Goal: Task Accomplishment & Management: Manage account settings

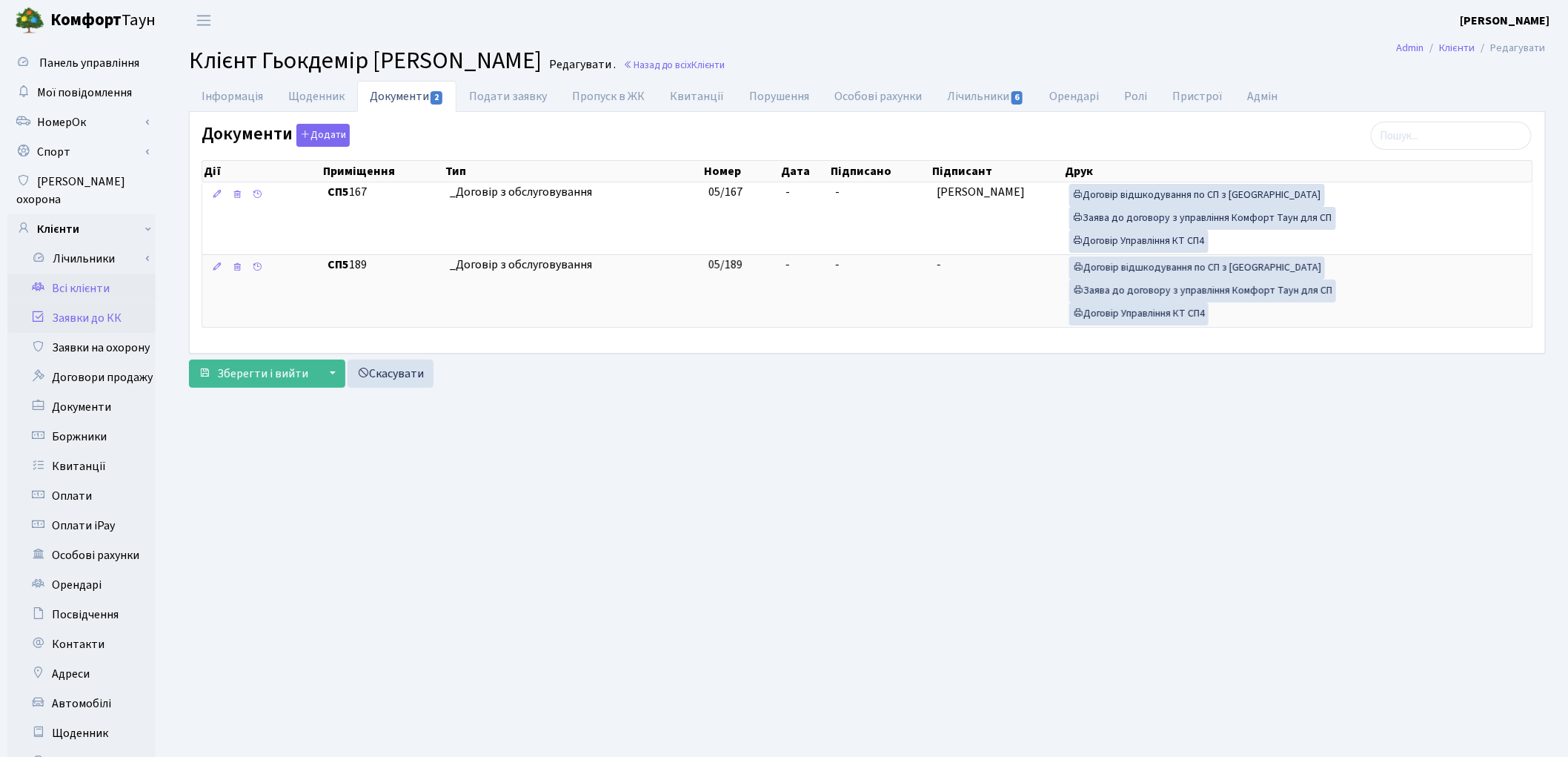
click at [98, 303] on link "Заявки до КК" at bounding box center [81, 317] width 148 height 30
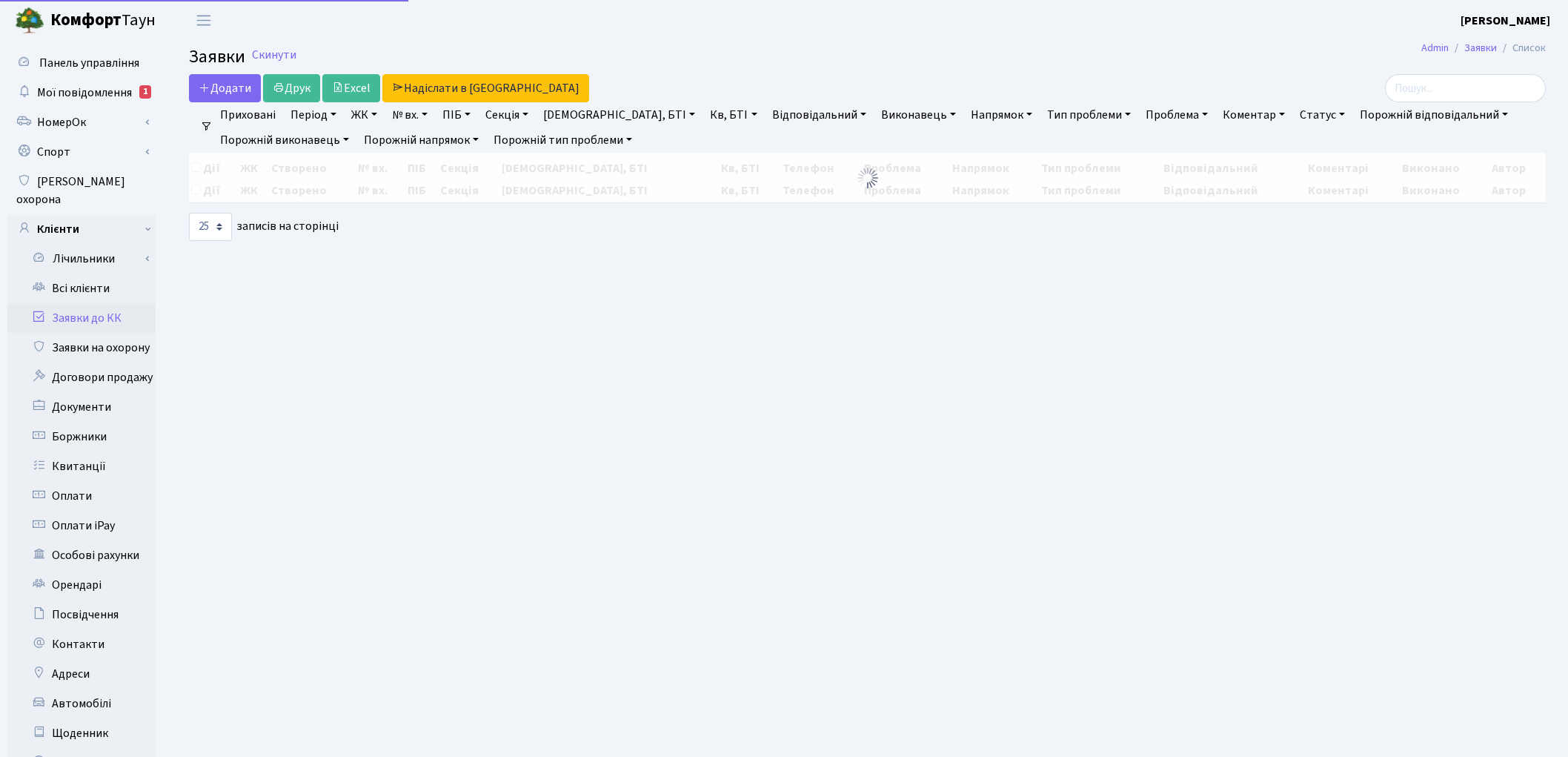
select select "25"
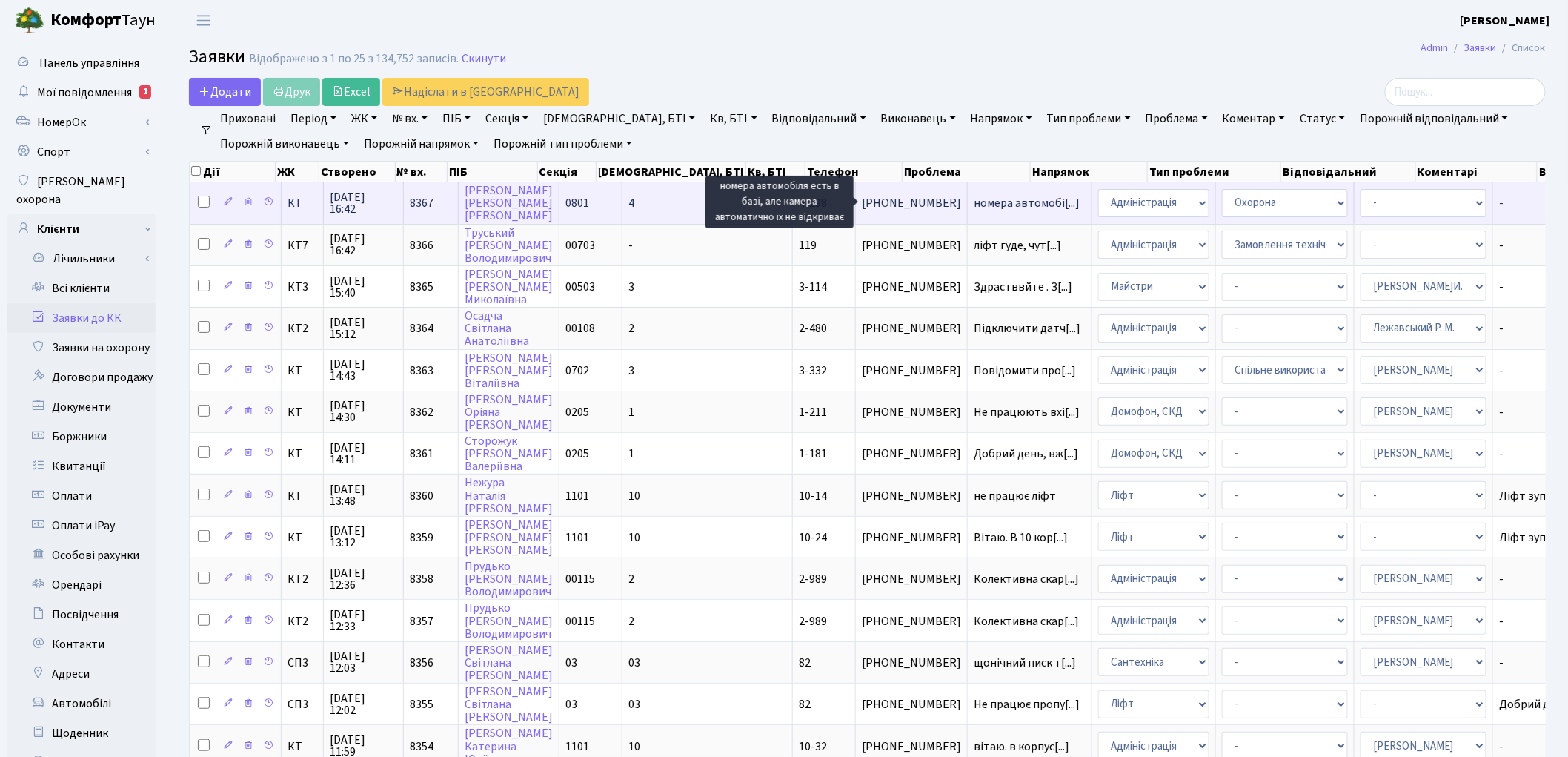
click at [974, 197] on span "номера автомобі[...]" at bounding box center [1026, 203] width 106 height 16
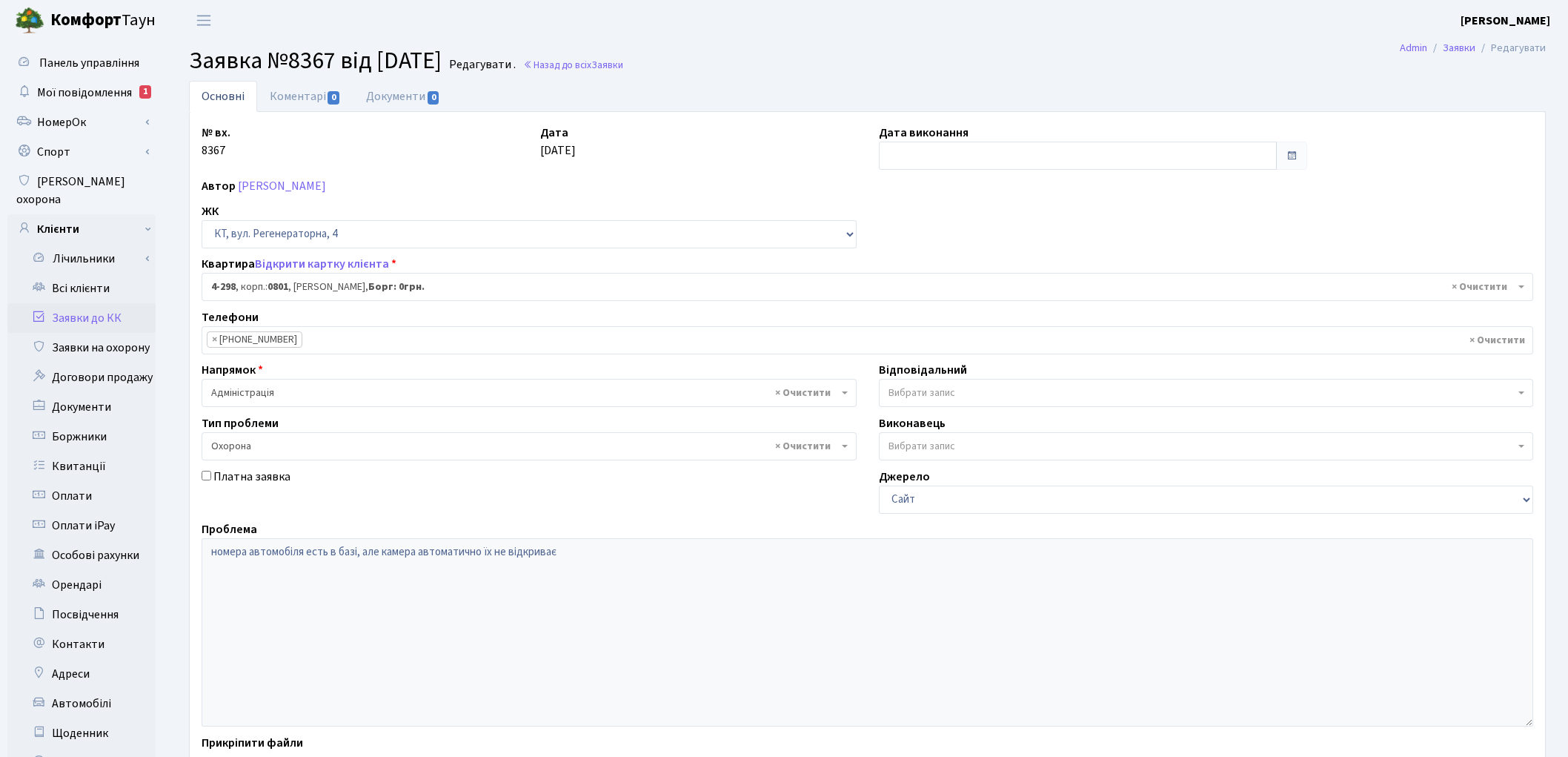
select select "1757"
select select "69"
click at [317, 271] on link "Відкрити картку клієнта" at bounding box center [322, 264] width 134 height 16
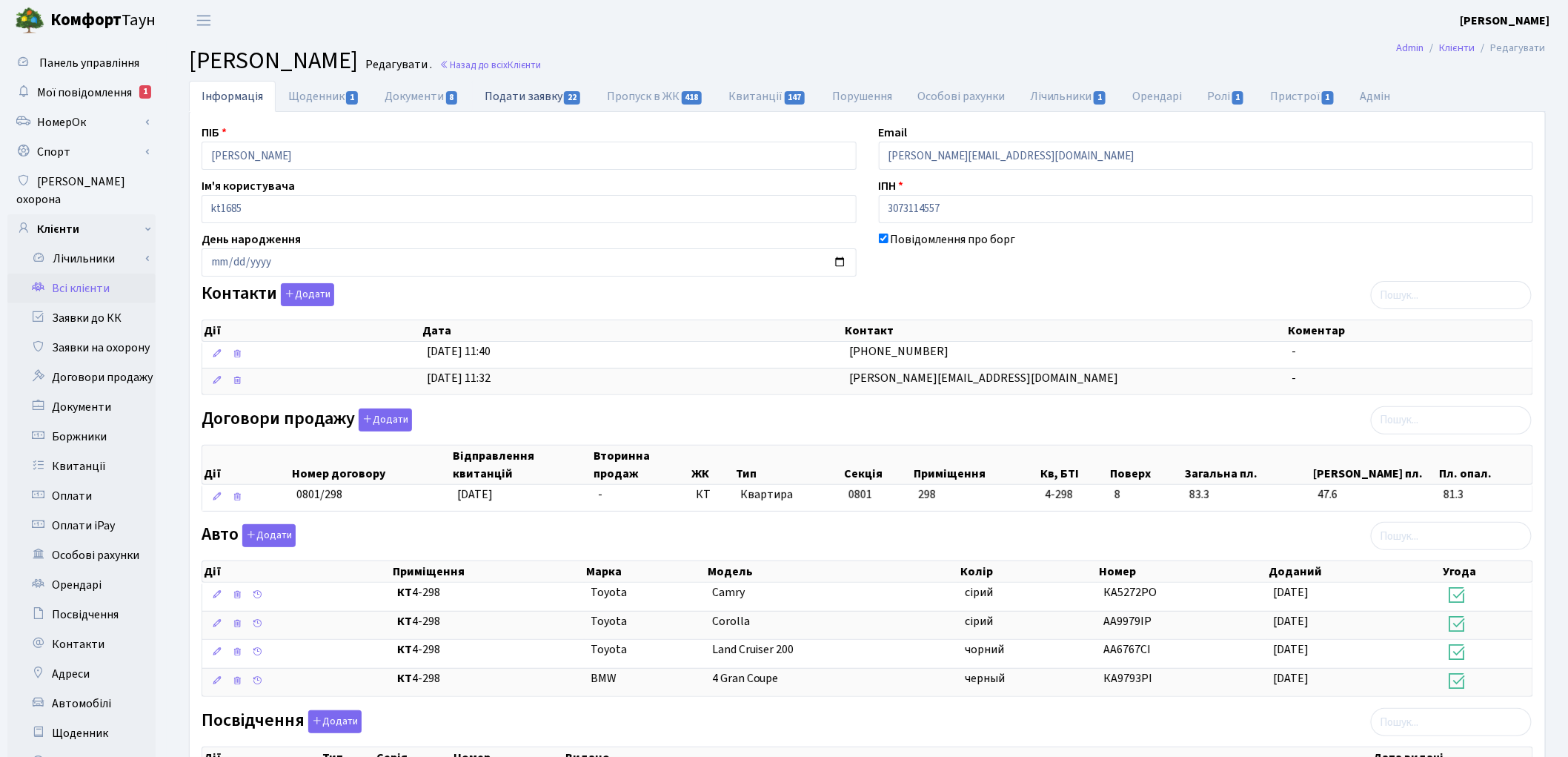
click at [521, 95] on link "Подати заявку 22" at bounding box center [533, 96] width 122 height 31
select select "25"
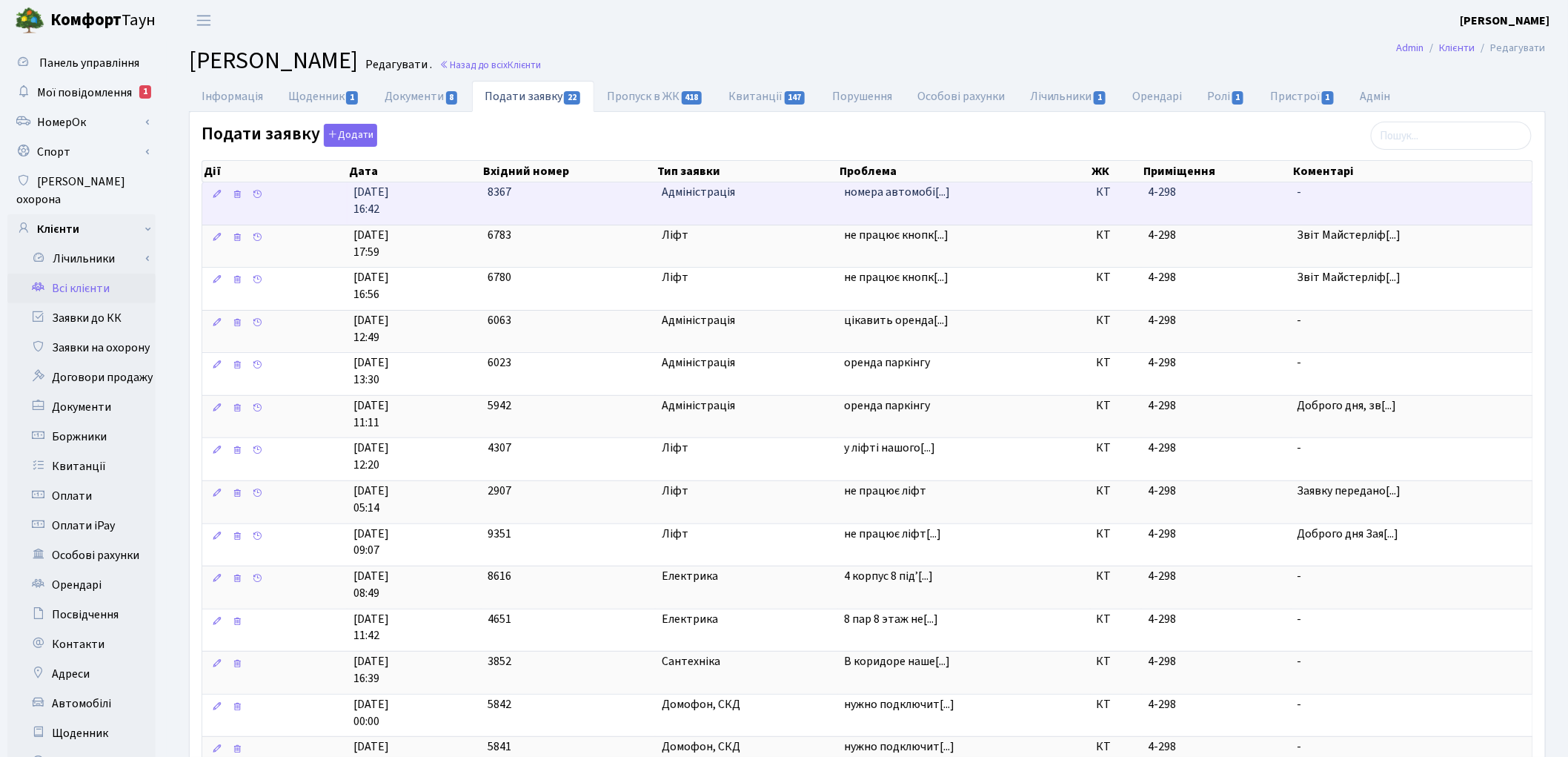
click at [958, 192] on span "номера автомобі[...]" at bounding box center [964, 192] width 240 height 17
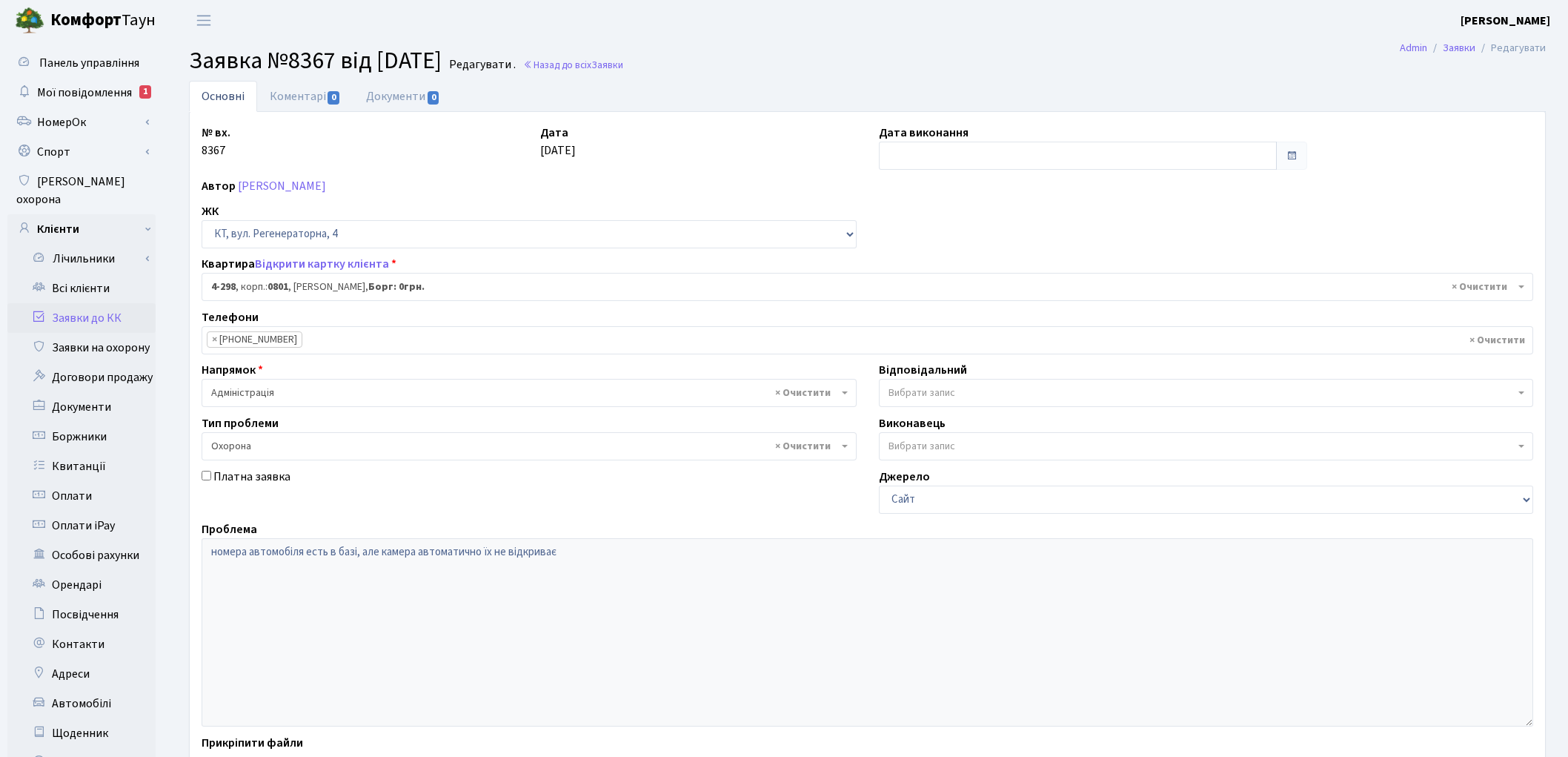
select select "1757"
select select "69"
drag, startPoint x: 313, startPoint y: 93, endPoint x: 203, endPoint y: 18, distance: 133.1
click at [313, 93] on link "Коментарі 0" at bounding box center [305, 96] width 97 height 31
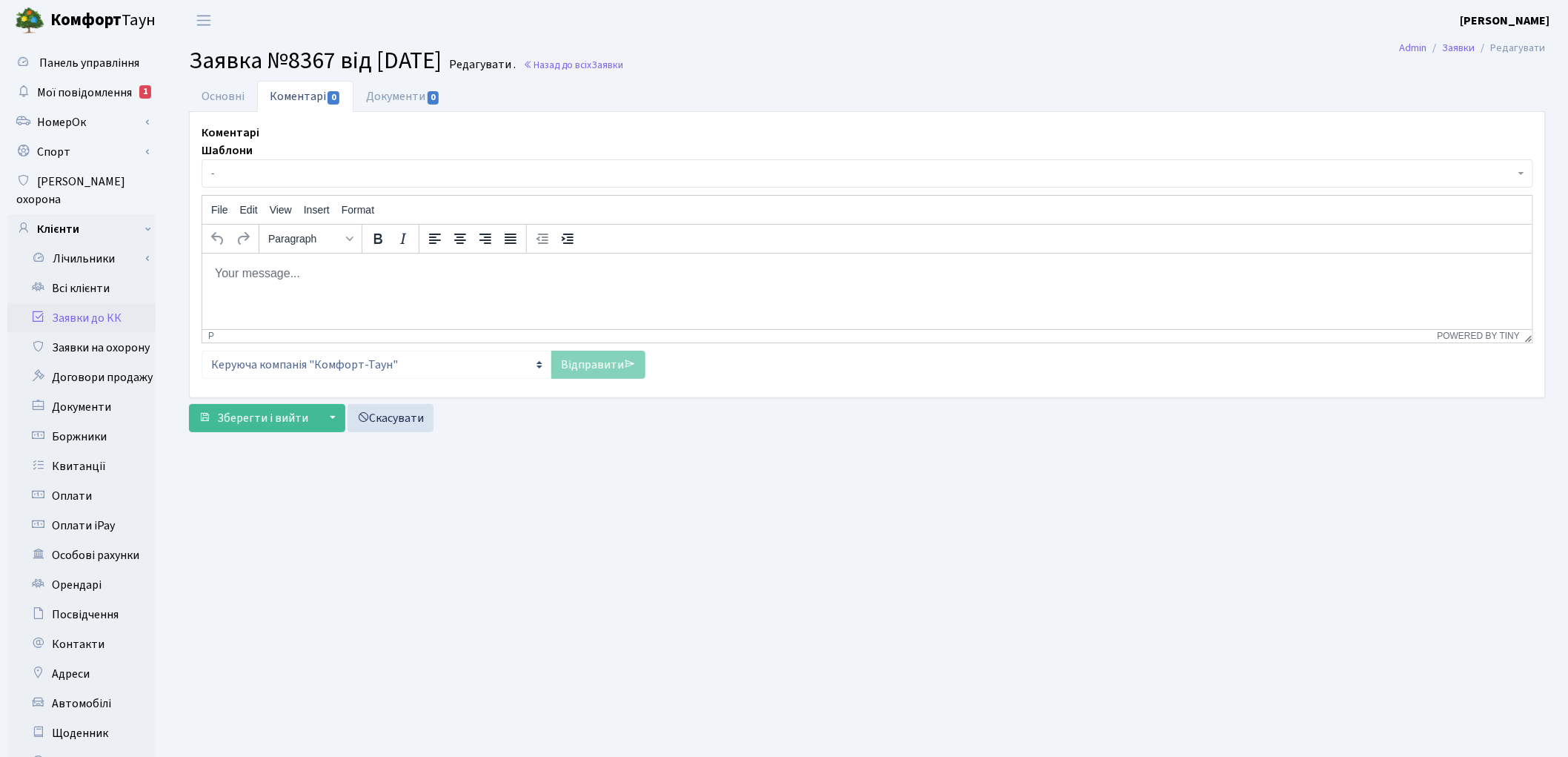
click at [303, 280] on p "Rich Text Area. Press ALT-0 for help." at bounding box center [866, 273] width 1306 height 16
click at [599, 368] on link "Відправити" at bounding box center [598, 364] width 94 height 28
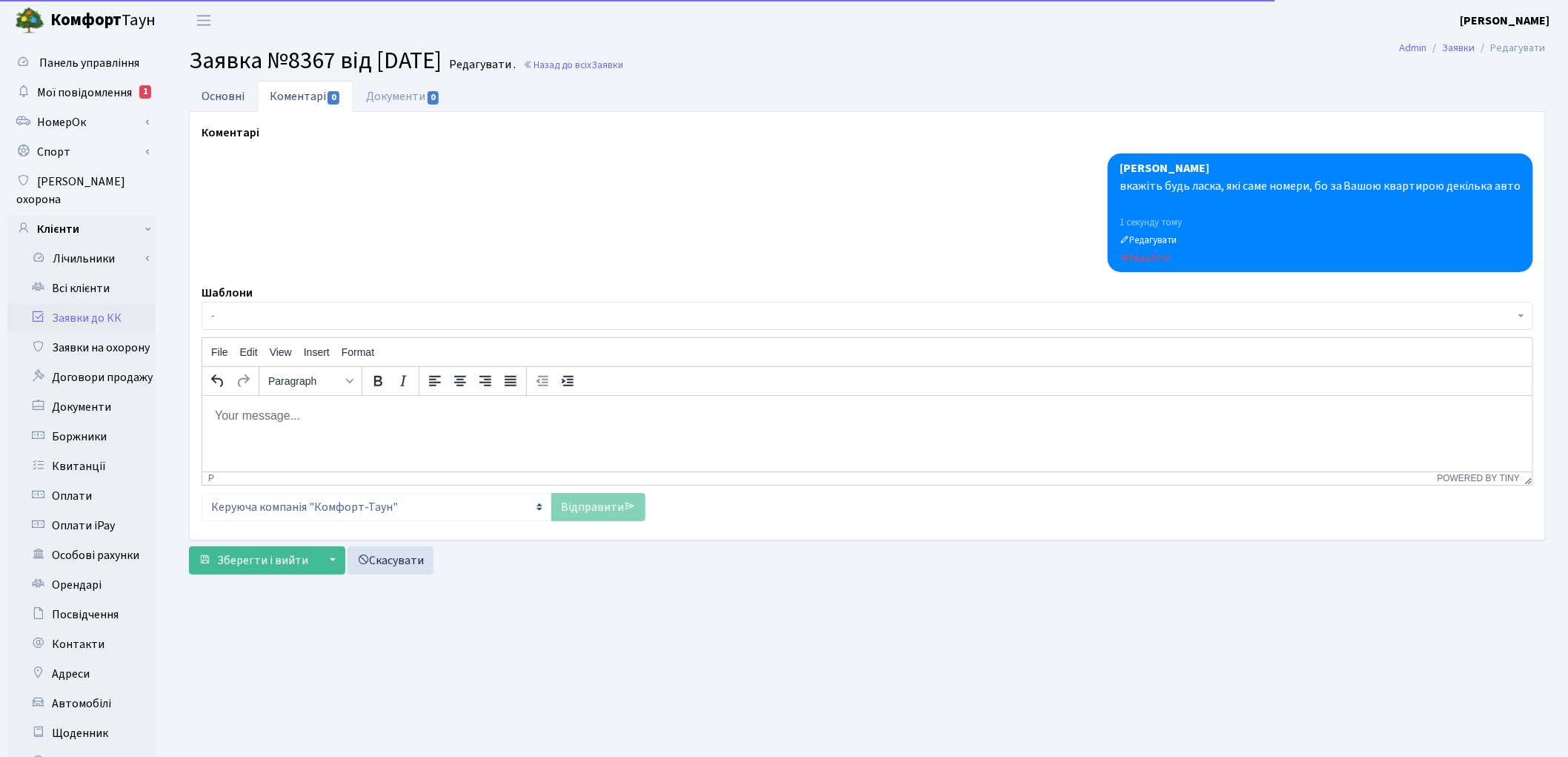
click at [198, 101] on link "Основні" at bounding box center [222, 96] width 68 height 31
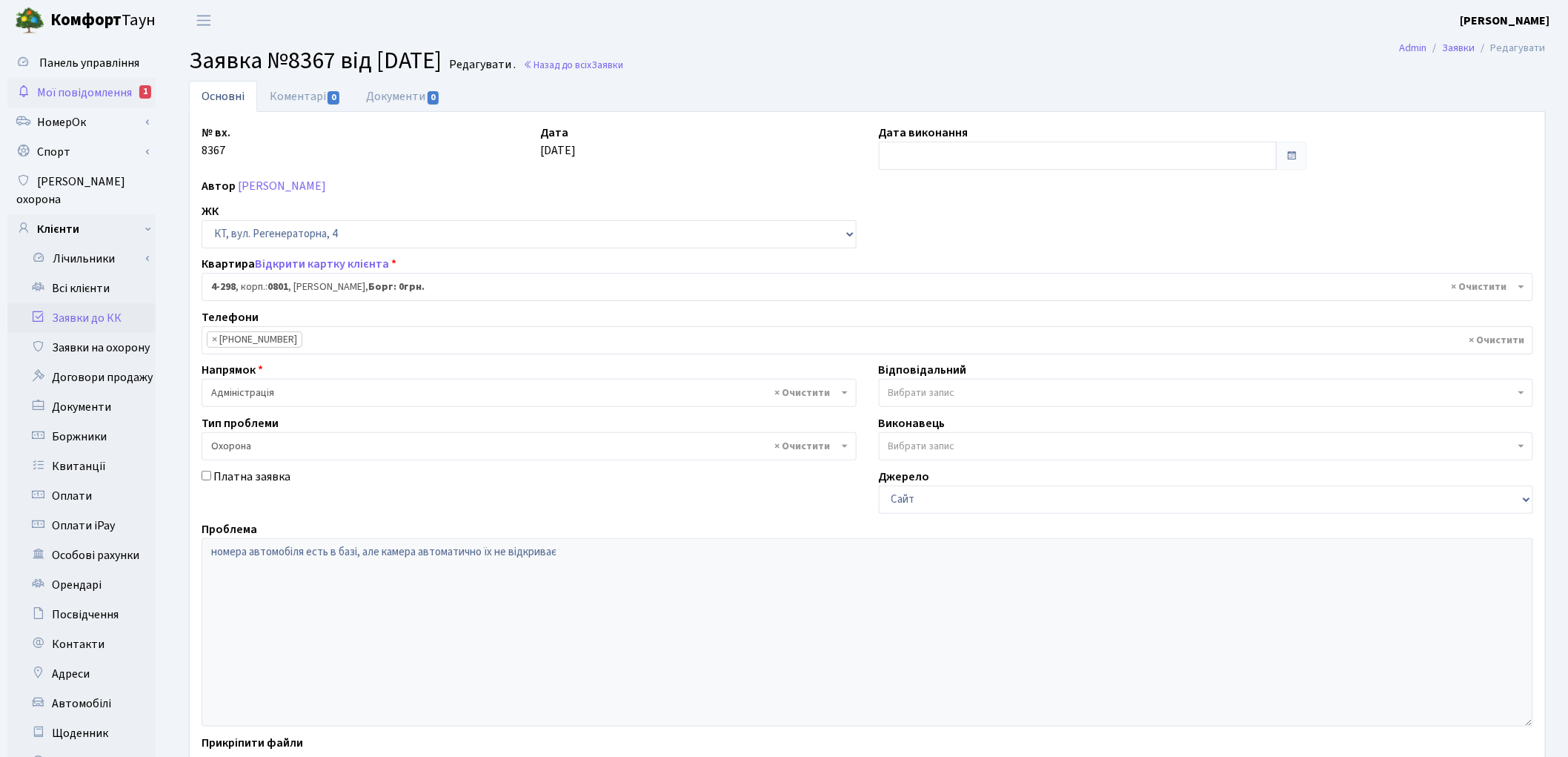
click at [94, 98] on span "Мої повідомлення" at bounding box center [84, 93] width 95 height 16
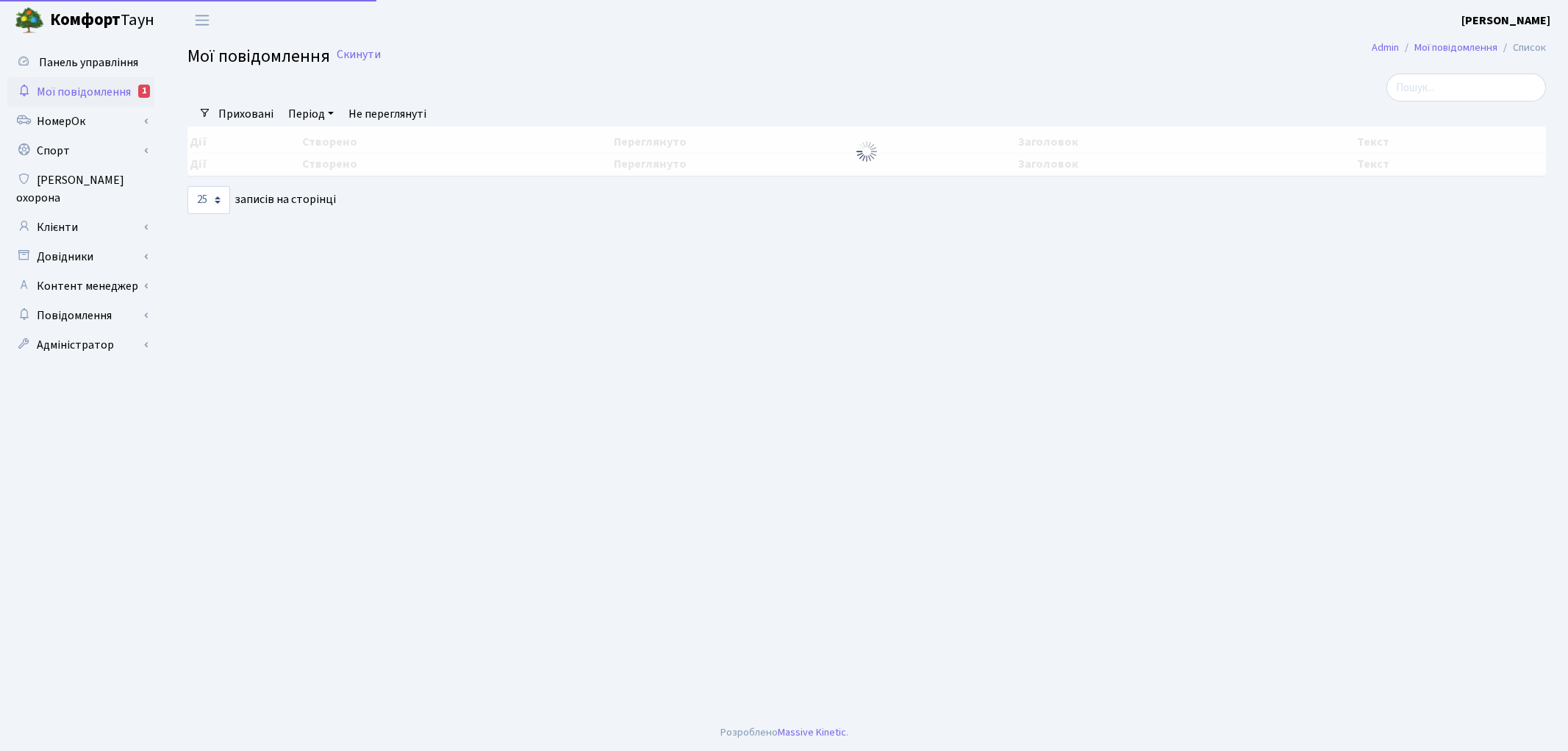
select select "25"
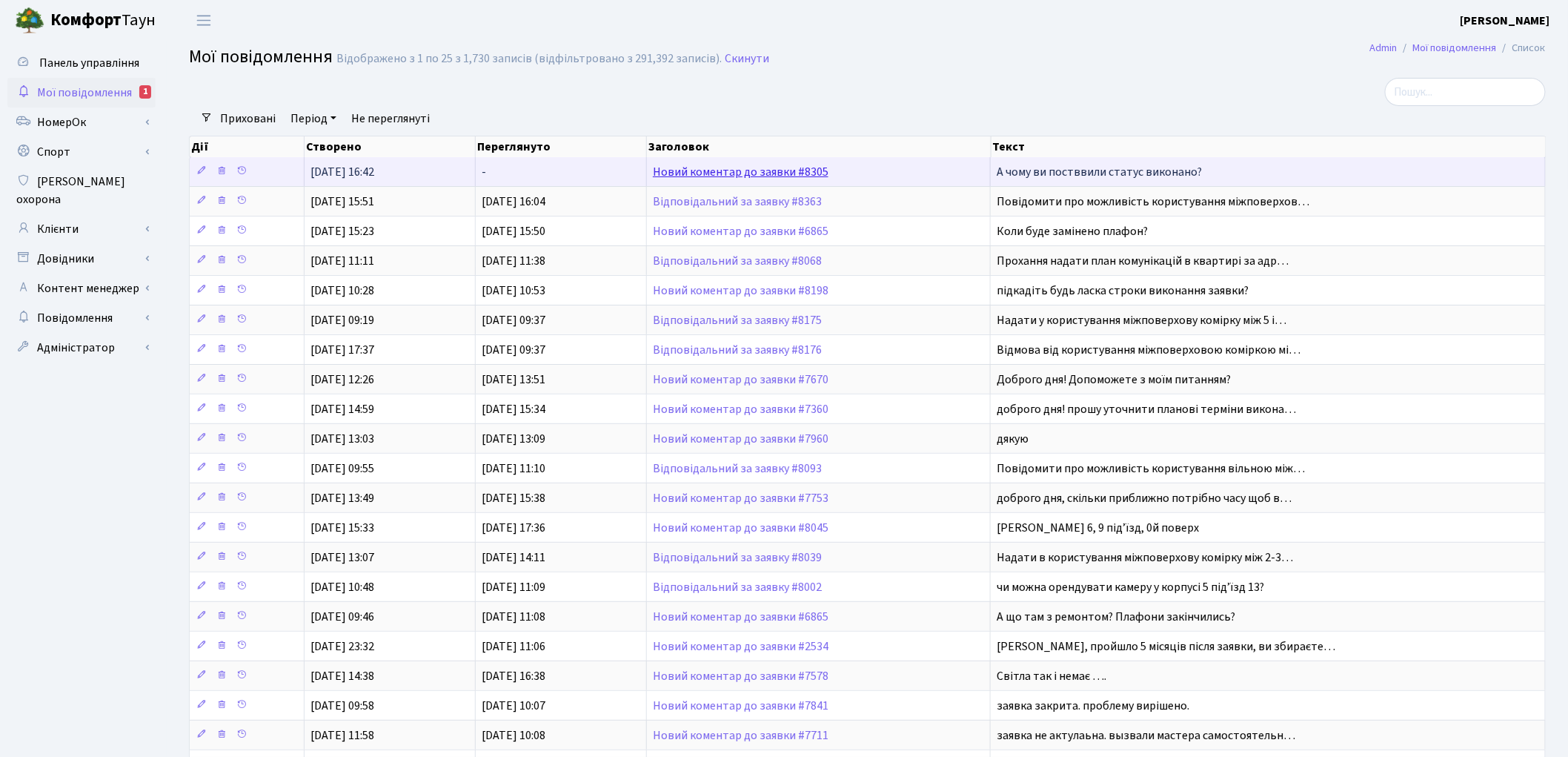
click at [728, 168] on link "Новий коментар до заявки #8305" at bounding box center [741, 172] width 175 height 16
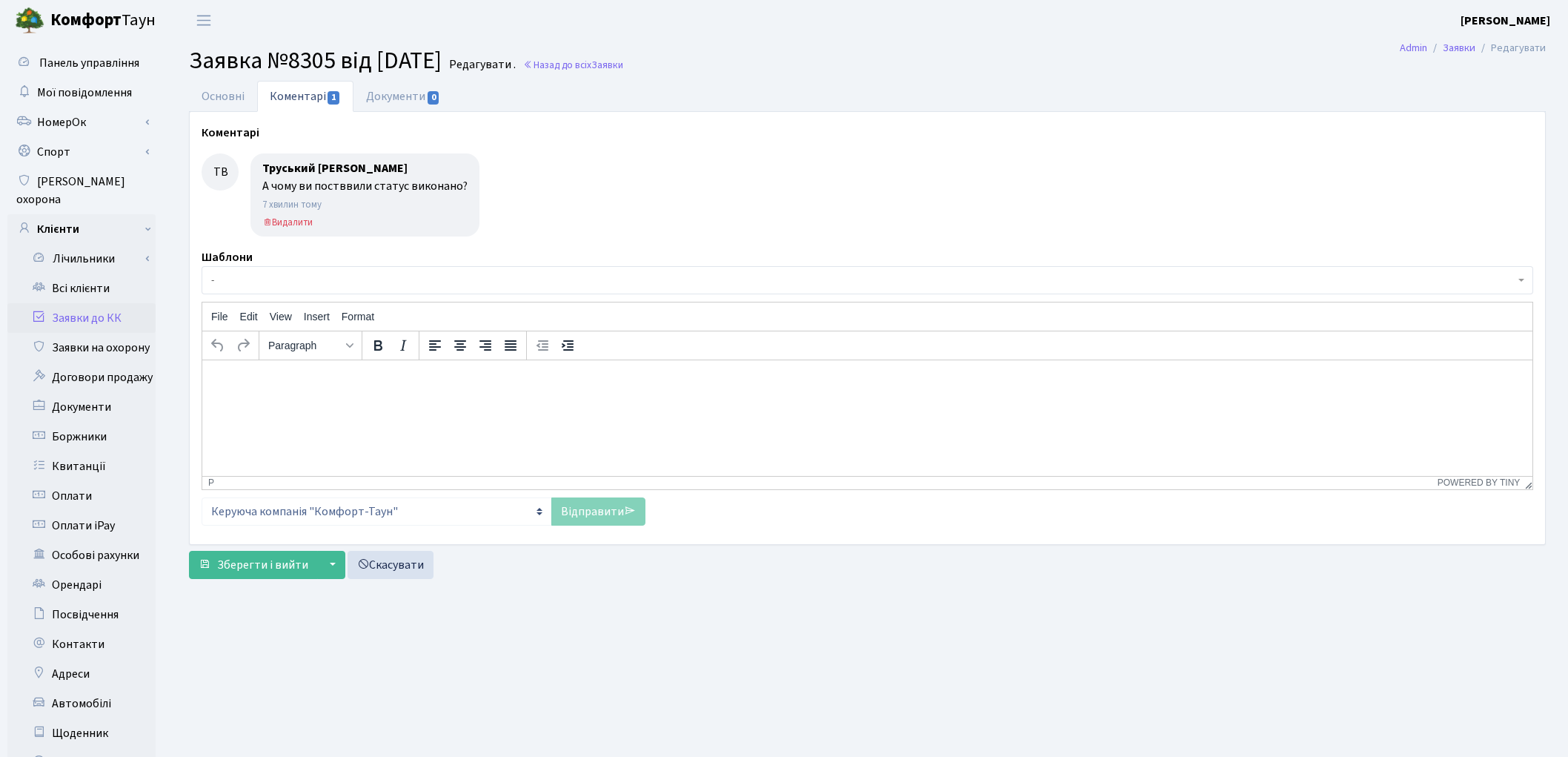
select select "18519"
click at [224, 97] on link "Основні" at bounding box center [222, 96] width 68 height 31
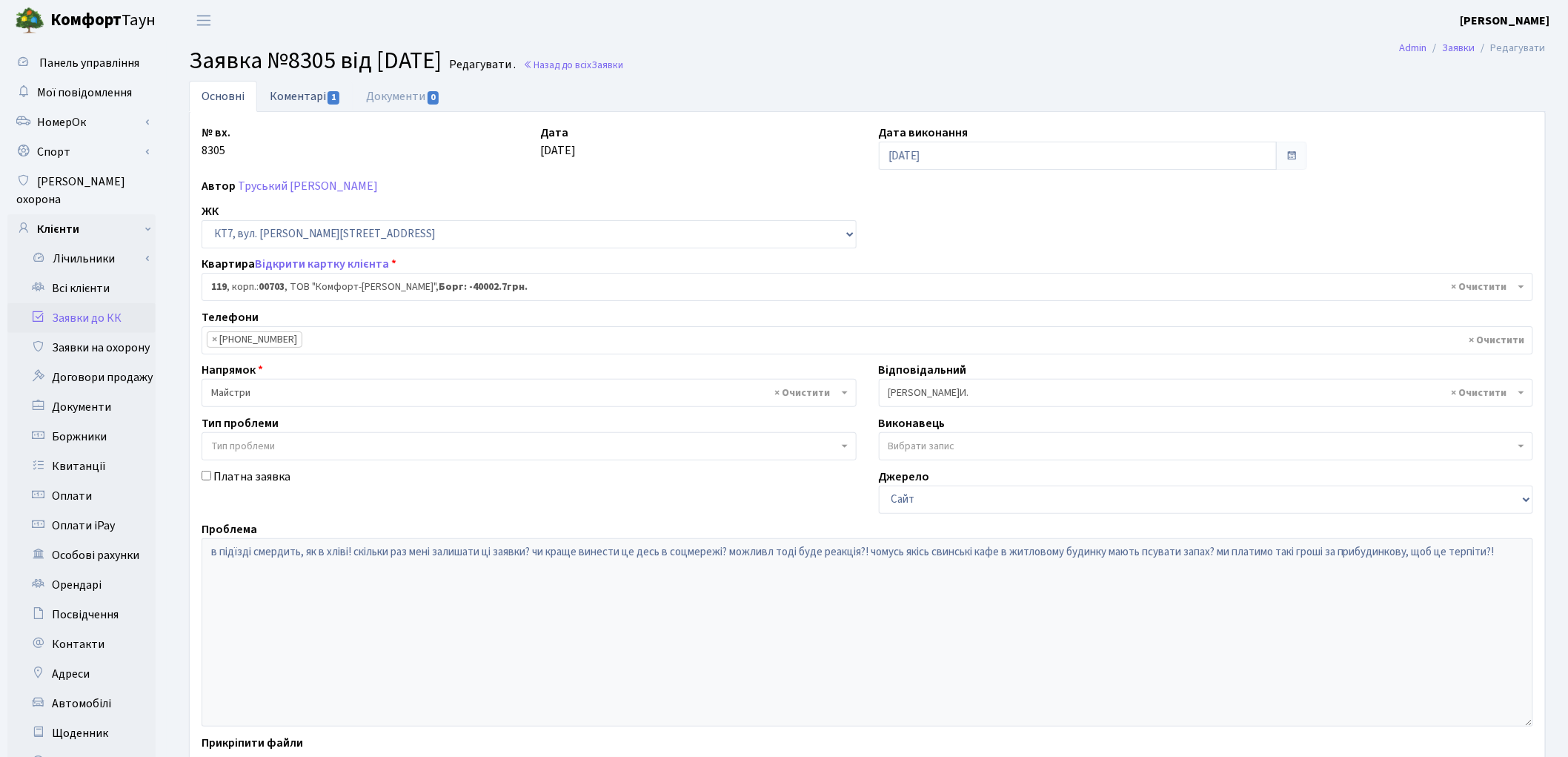
click at [278, 99] on link "Коментарі 1" at bounding box center [305, 96] width 97 height 31
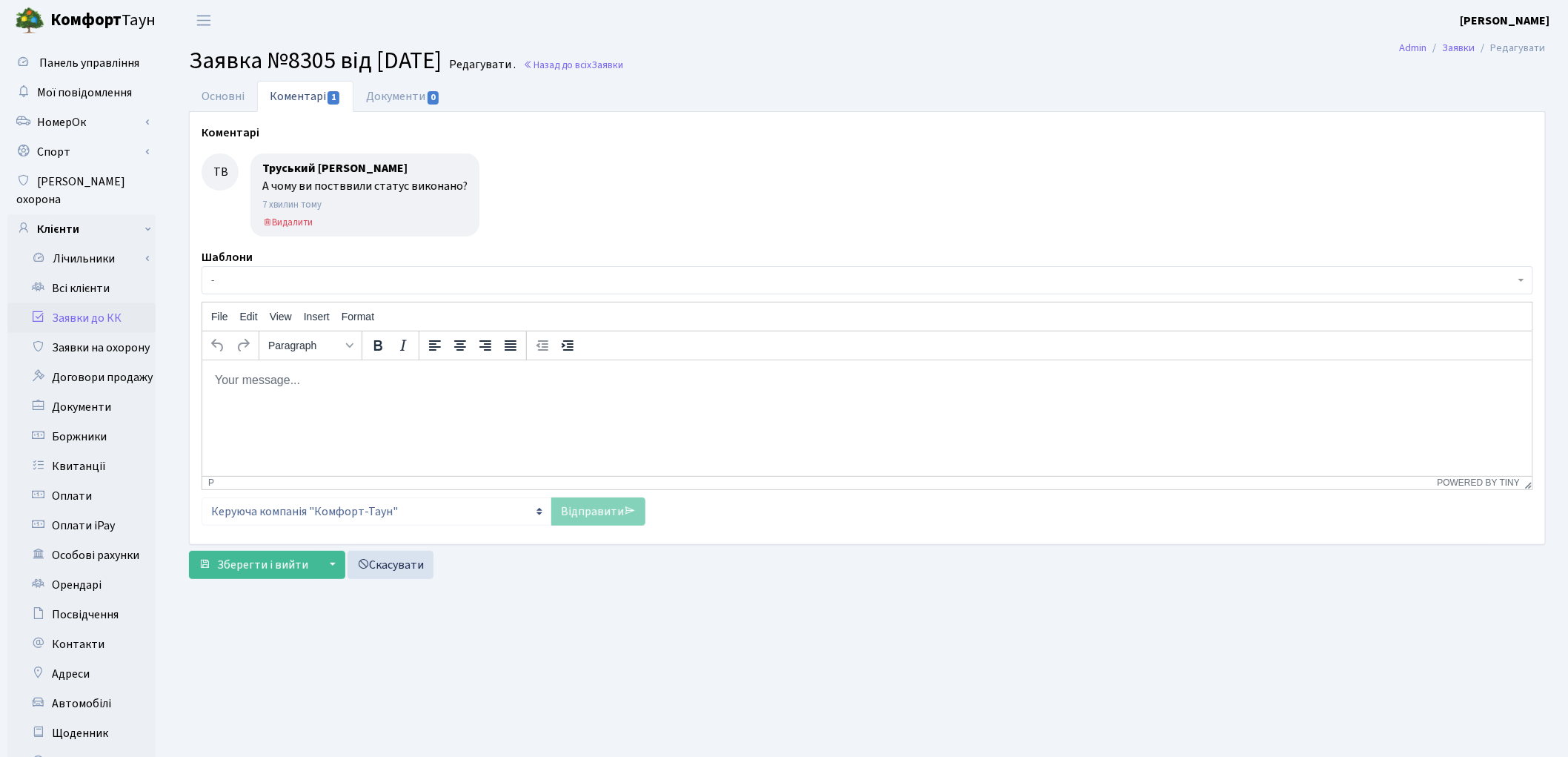
click at [67, 303] on link "Заявки до КК" at bounding box center [81, 317] width 148 height 30
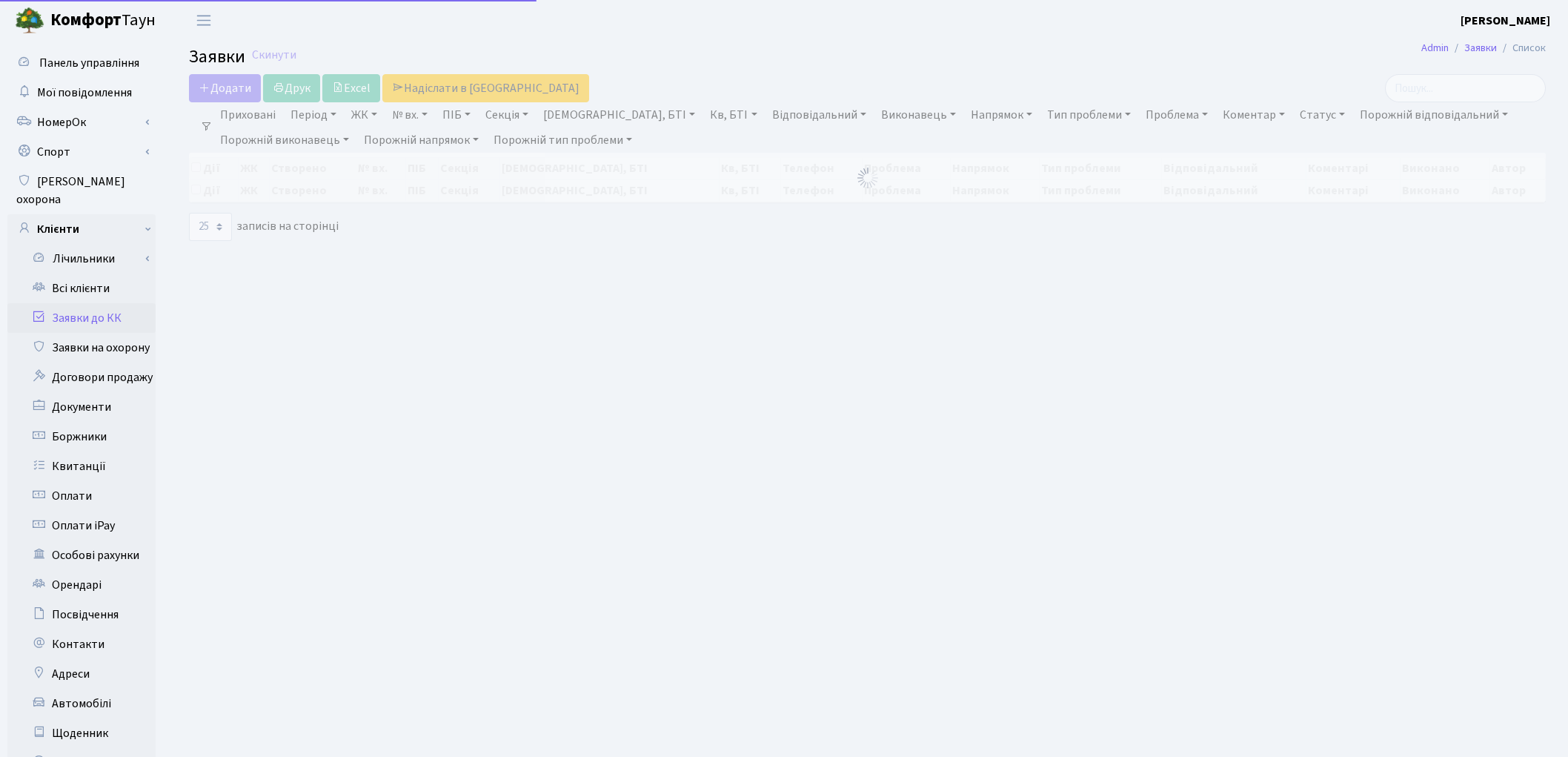
select select "25"
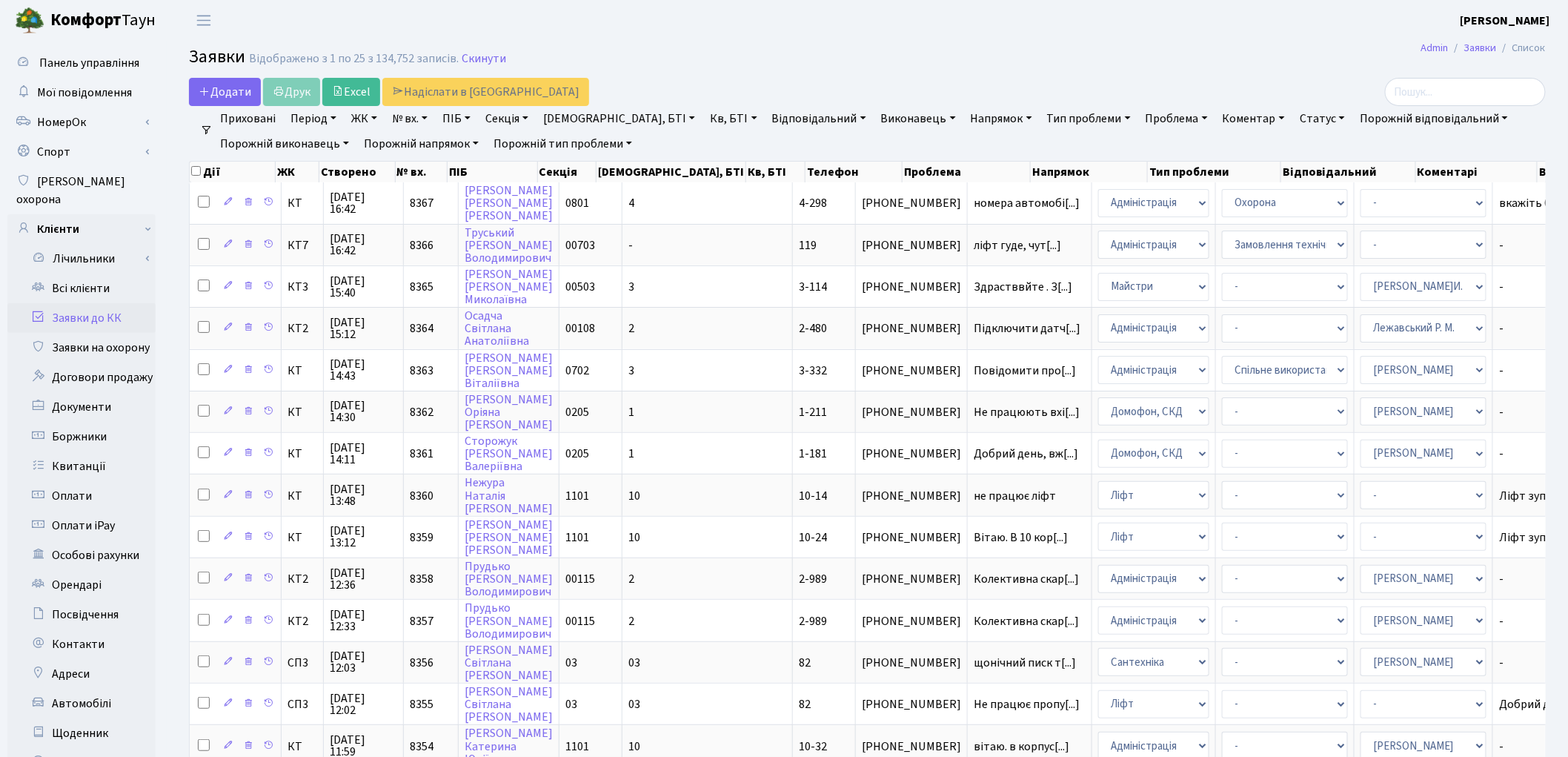
click at [1076, 70] on h2 "Заявки Відображено з 1 по 25 з 134,752 записів. Скинути" at bounding box center [867, 60] width 1357 height 25
click at [88, 307] on link "Заявки до КК" at bounding box center [81, 317] width 148 height 30
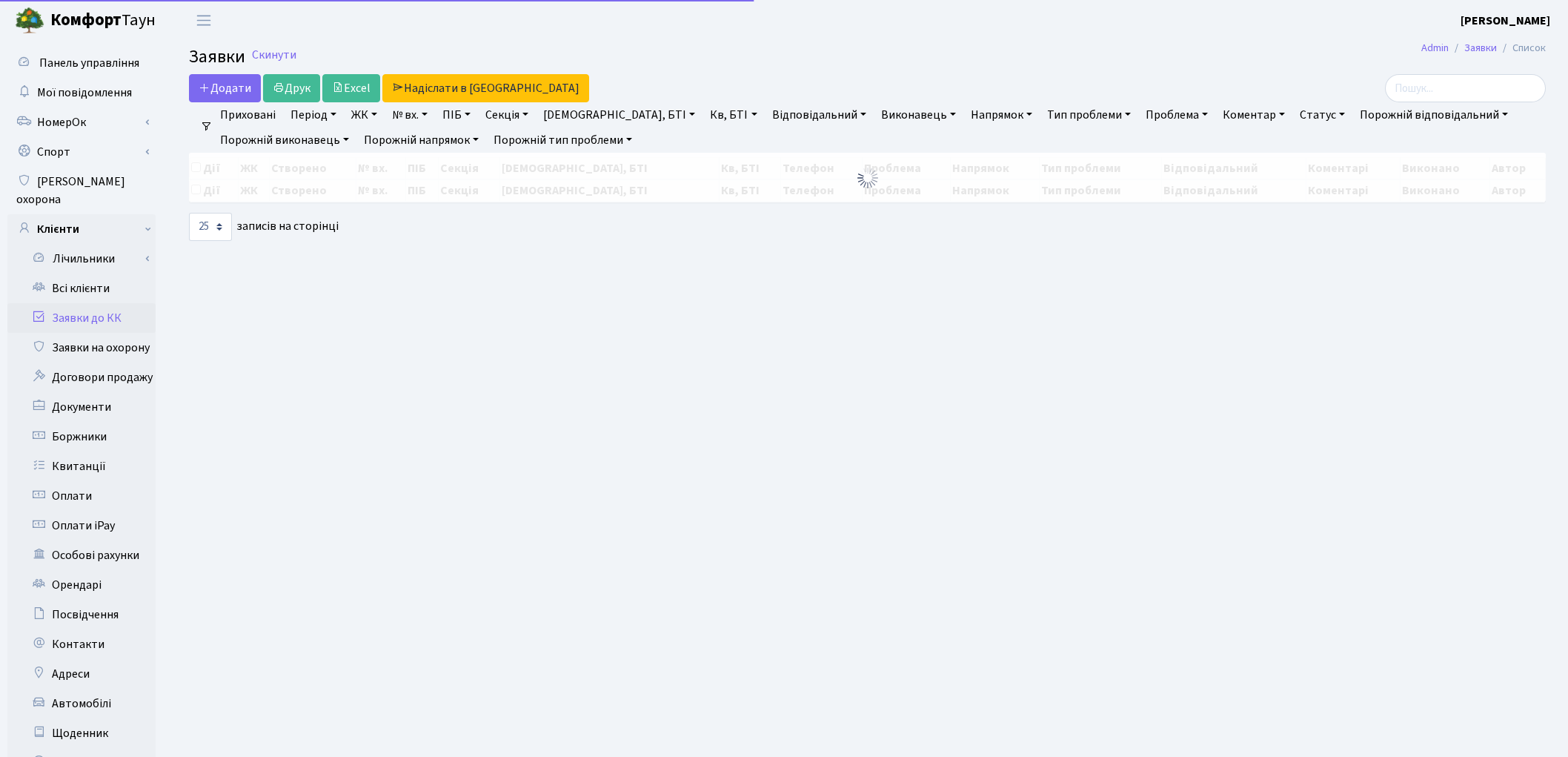
select select "25"
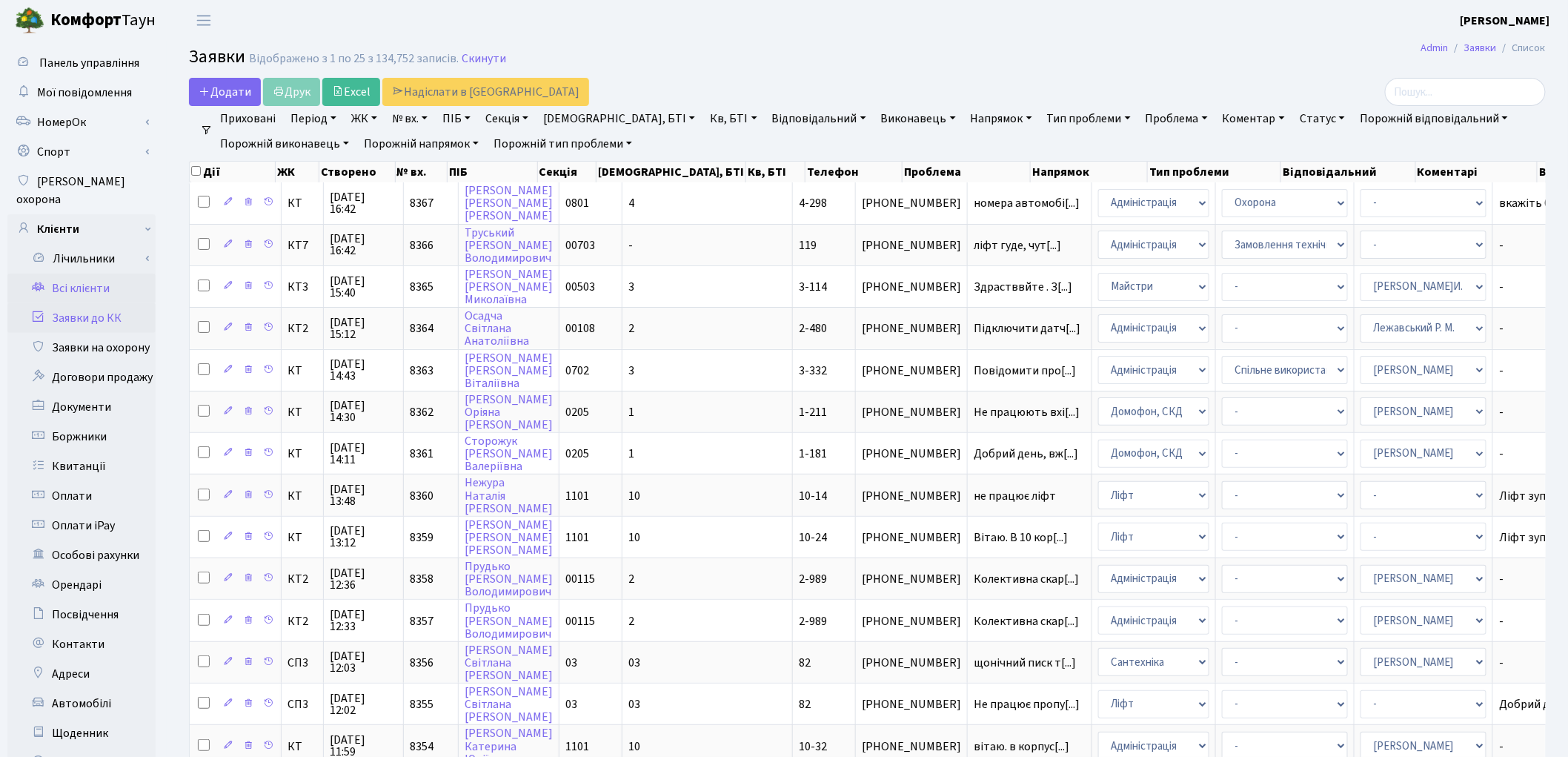
click at [92, 274] on link "Всі клієнти" at bounding box center [81, 288] width 148 height 30
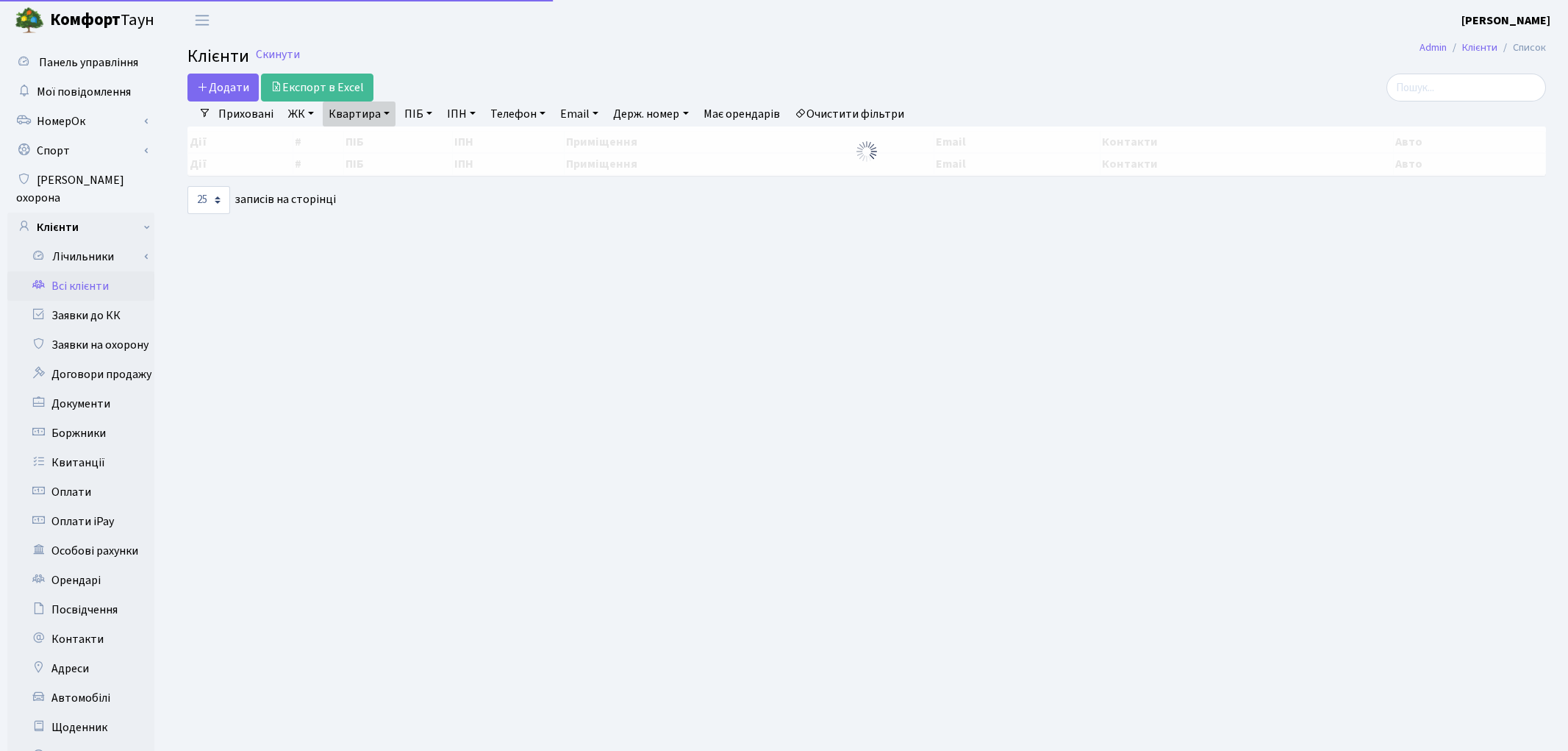
select select "25"
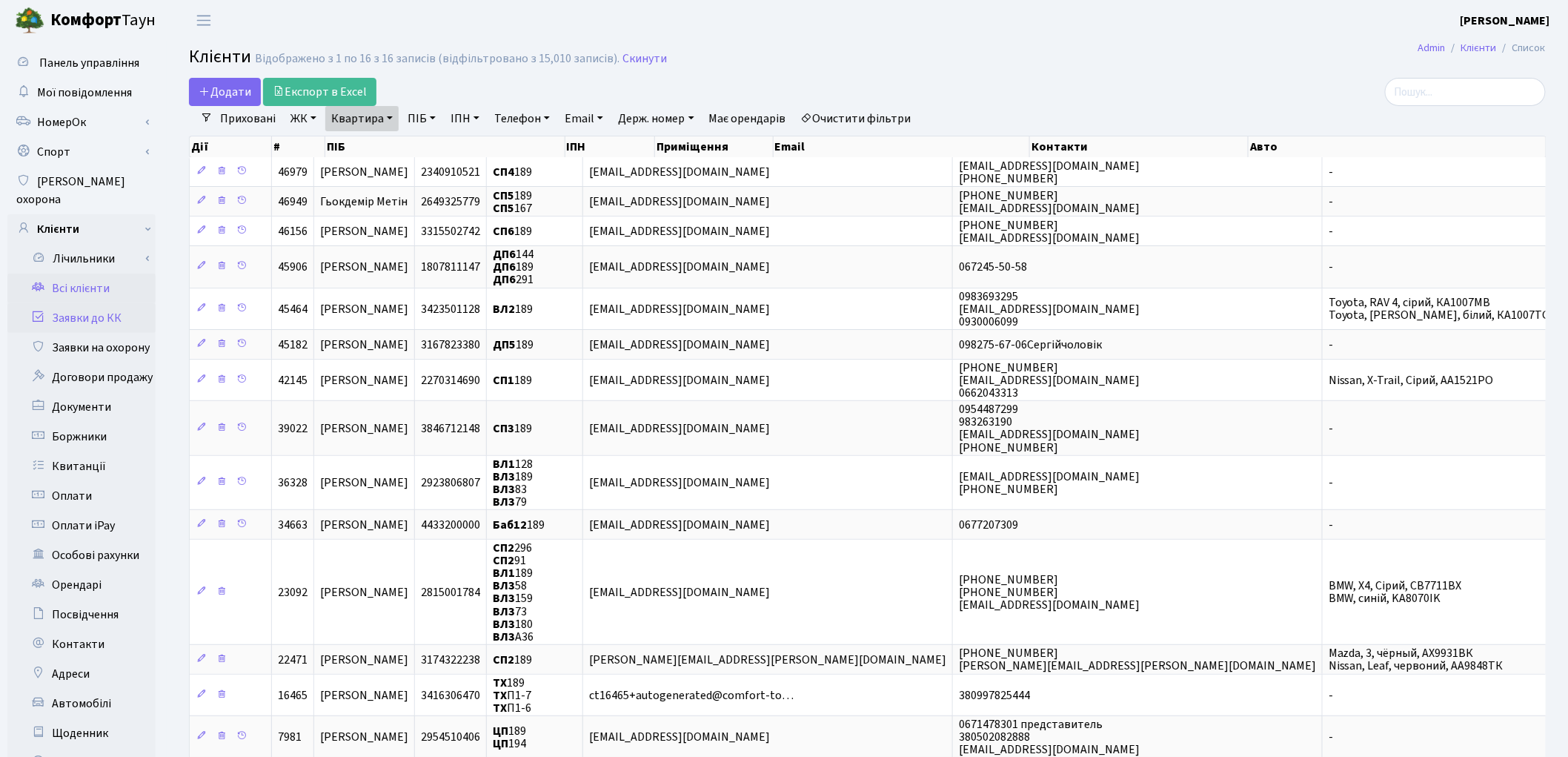
click at [95, 304] on link "Заявки до КК" at bounding box center [81, 317] width 148 height 30
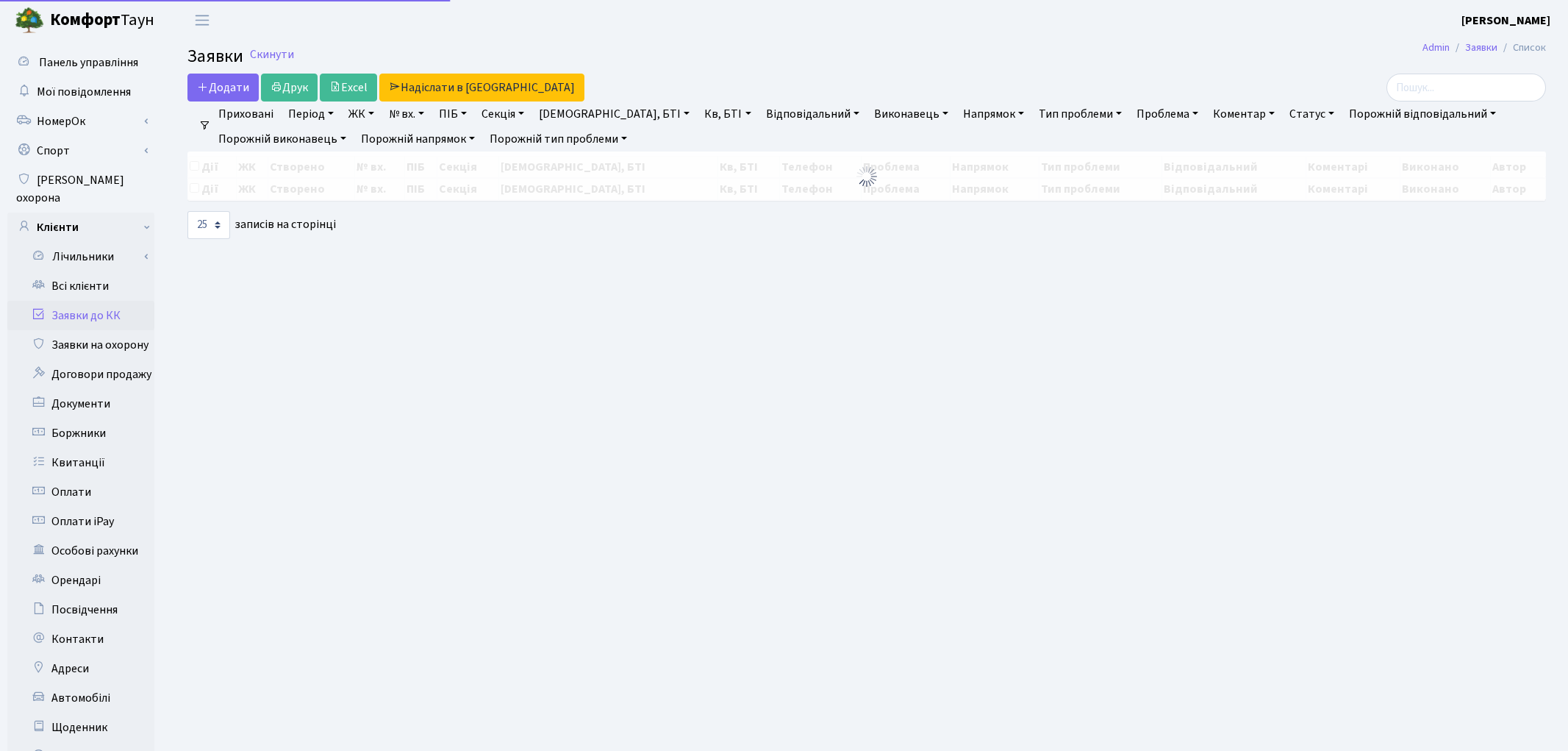
select select "25"
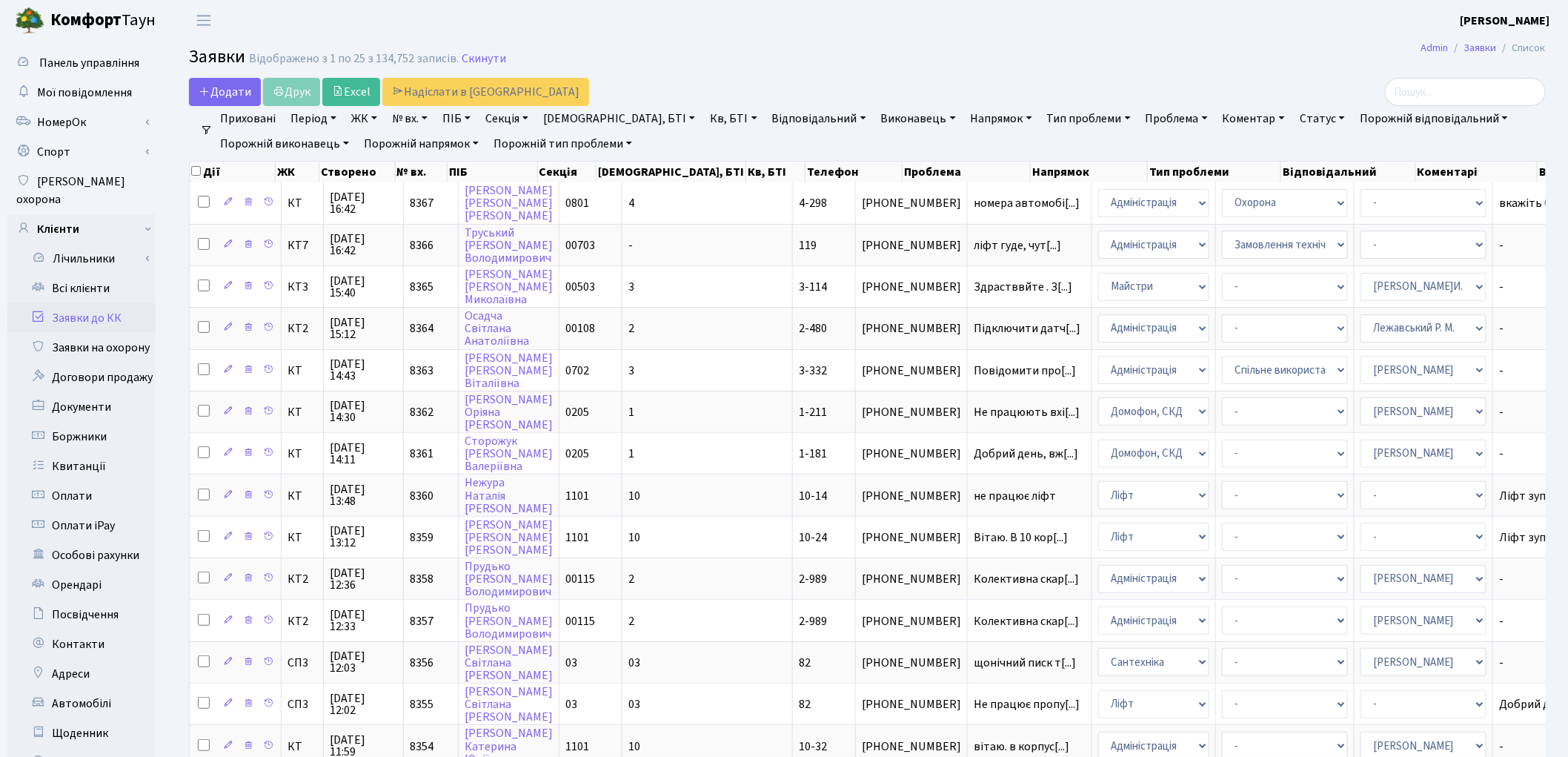
click at [91, 303] on link "Заявки до КК" at bounding box center [81, 317] width 148 height 30
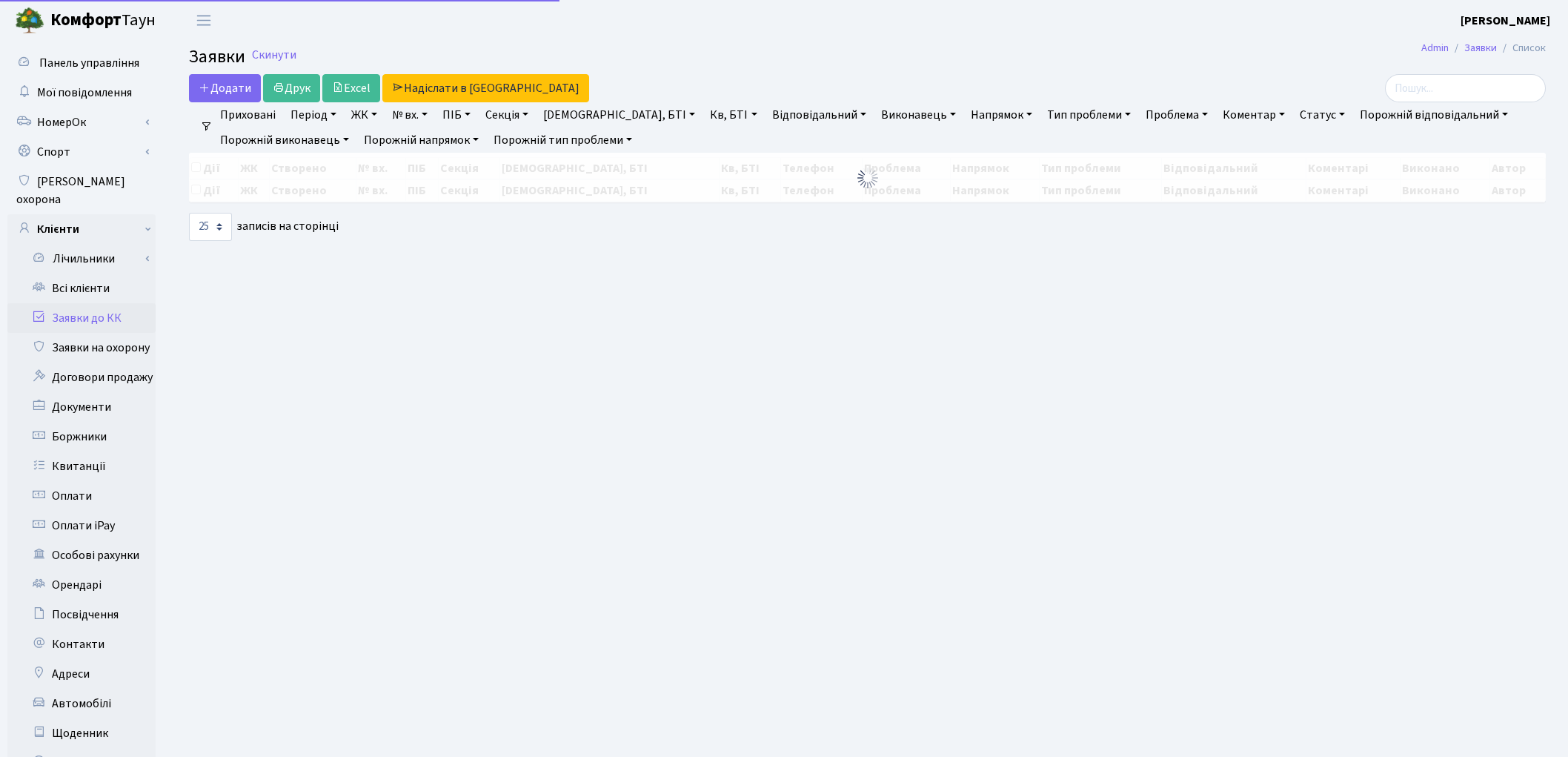
select select "25"
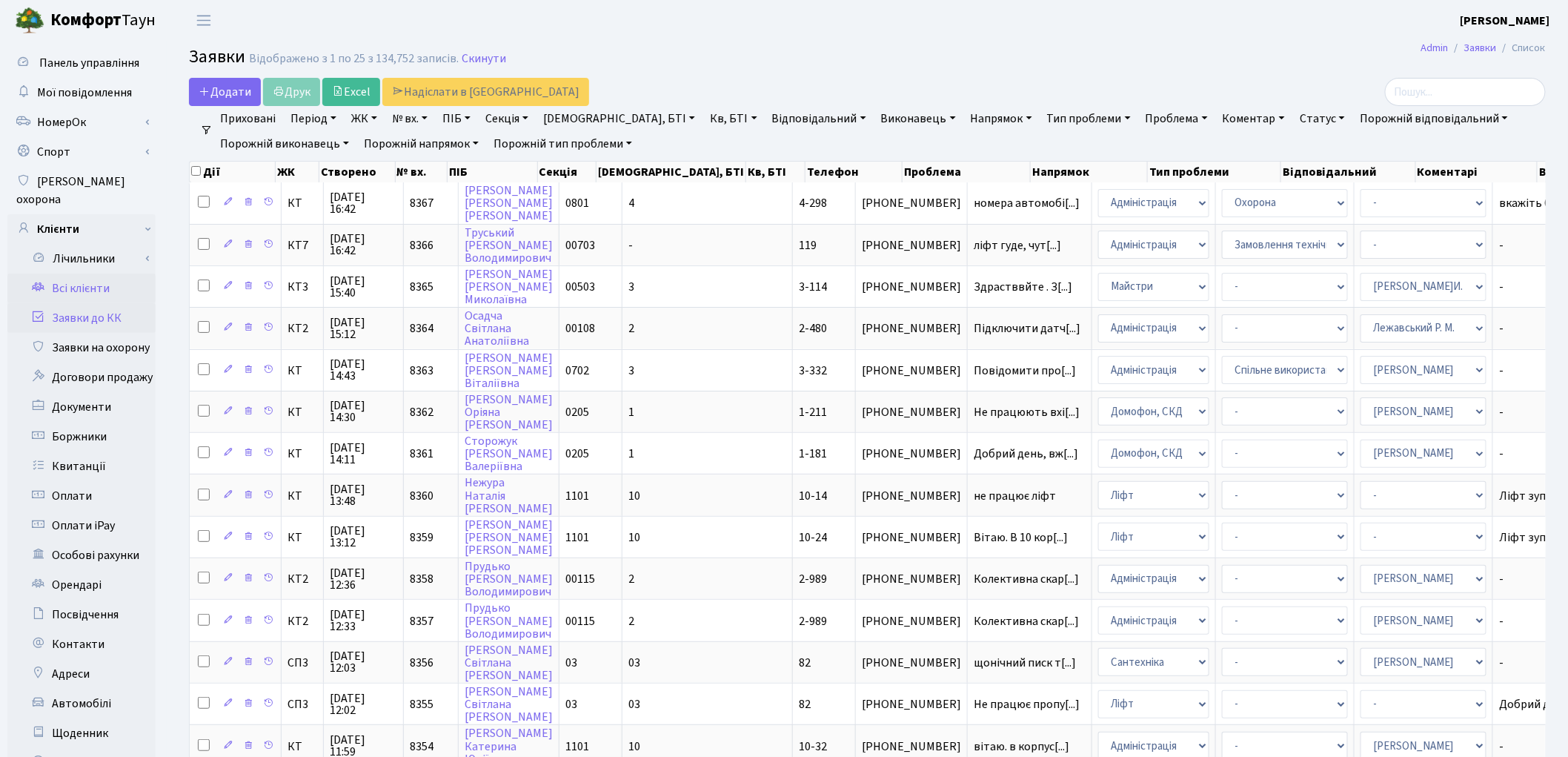
click at [95, 278] on link "Всі клієнти" at bounding box center [81, 288] width 148 height 30
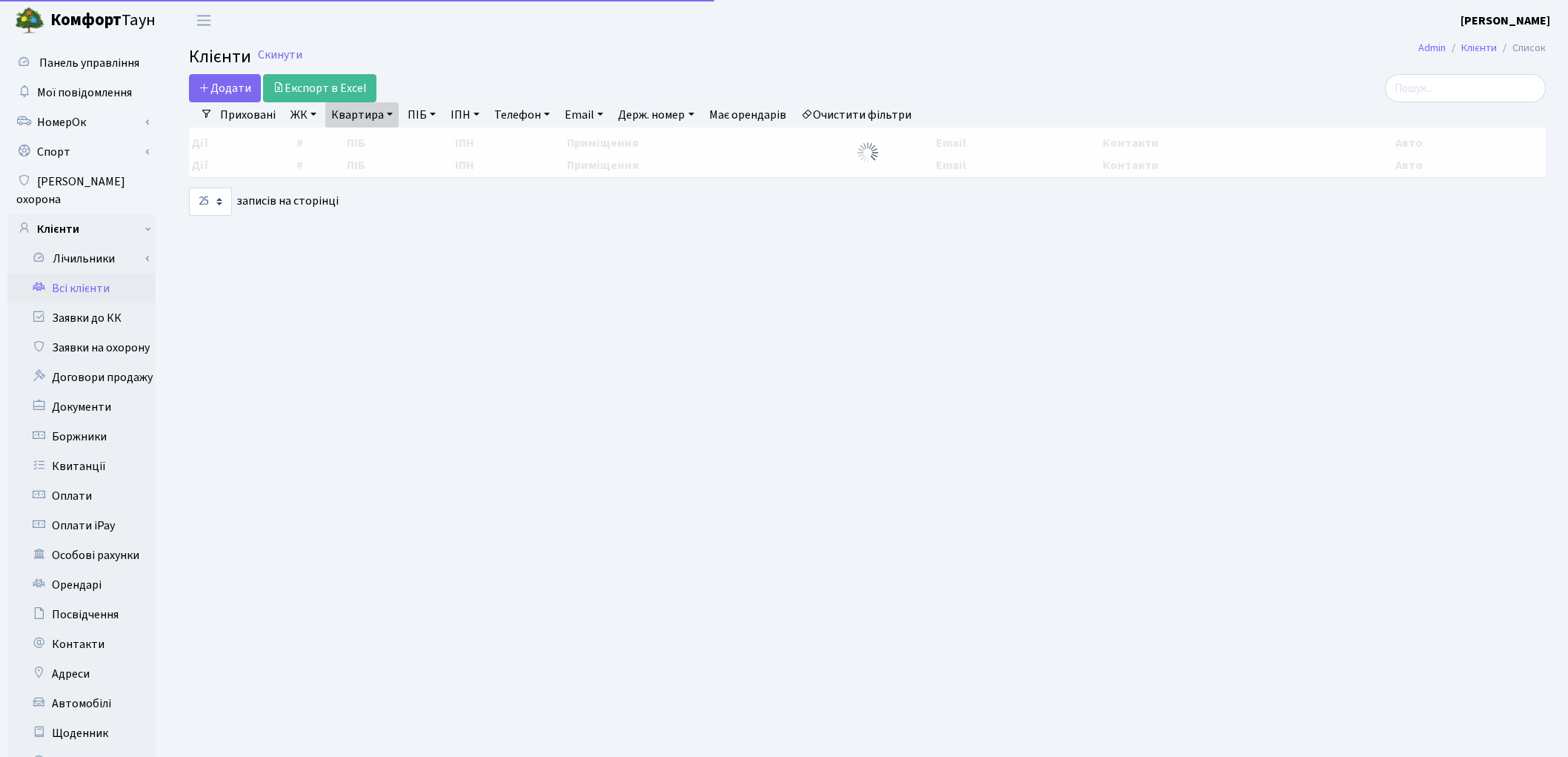
select select "25"
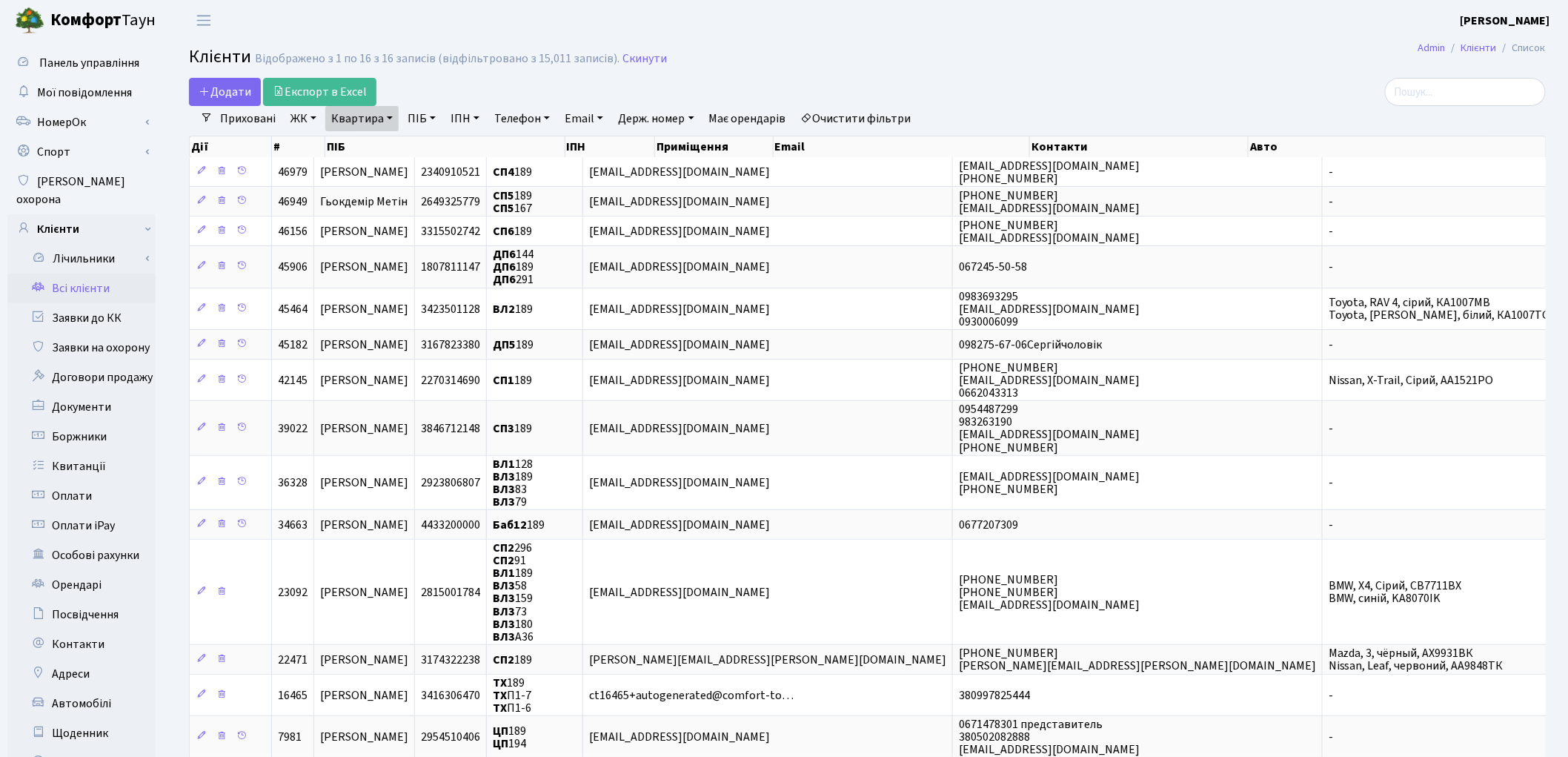
click at [864, 114] on link "Очистити фільтри" at bounding box center [855, 118] width 122 height 25
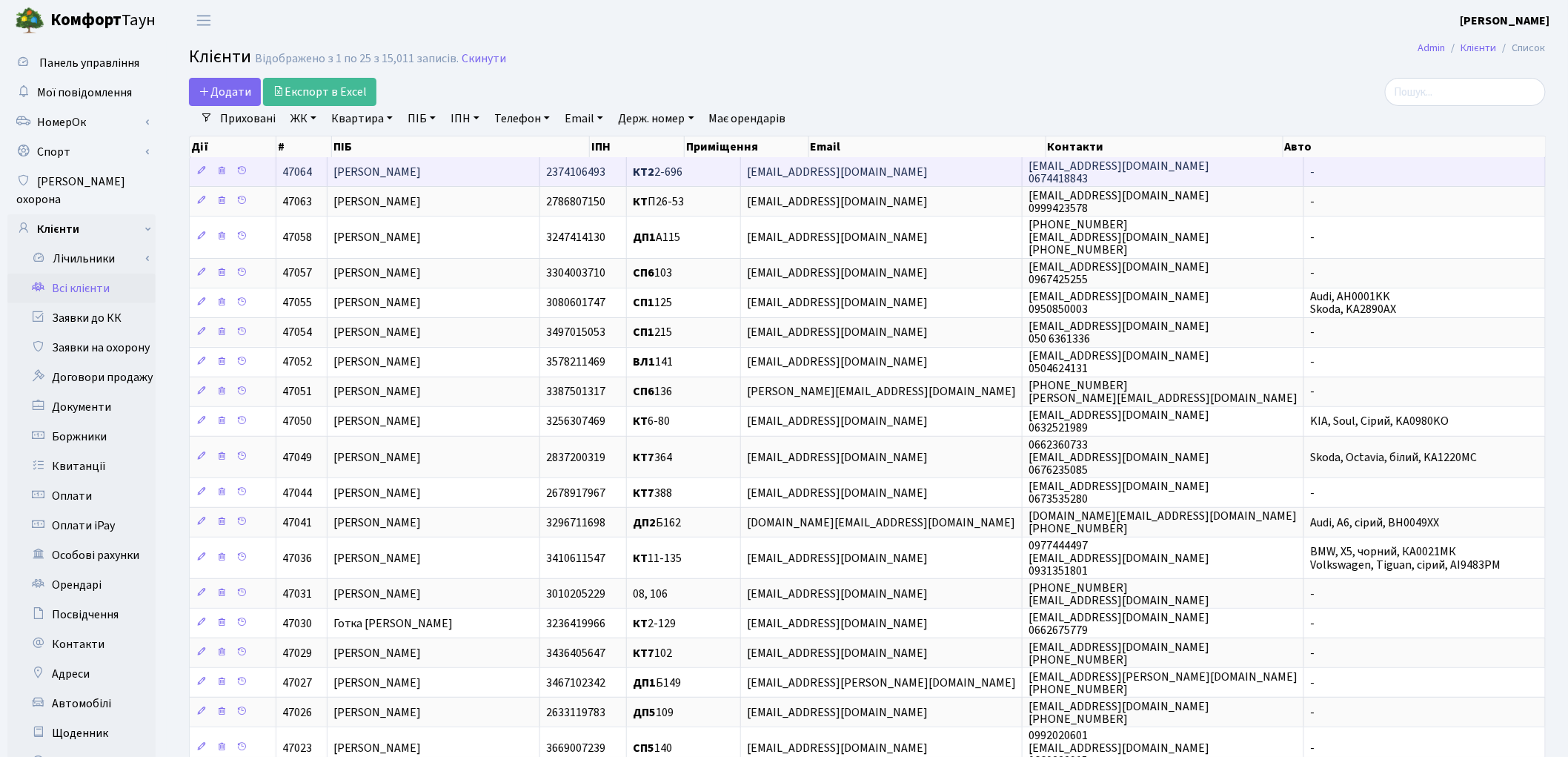
click at [369, 165] on span "[PERSON_NAME]" at bounding box center [378, 172] width 89 height 16
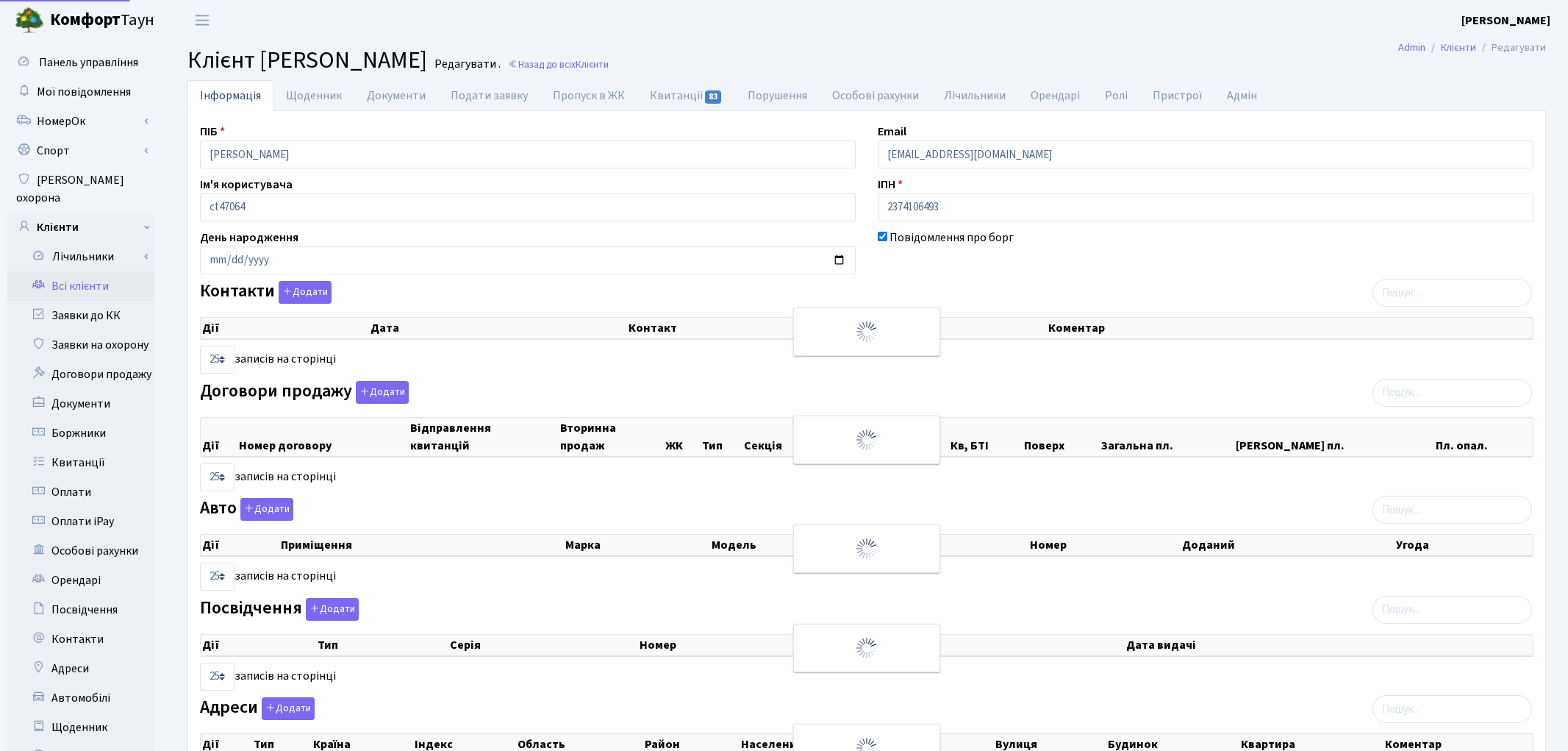
select select "25"
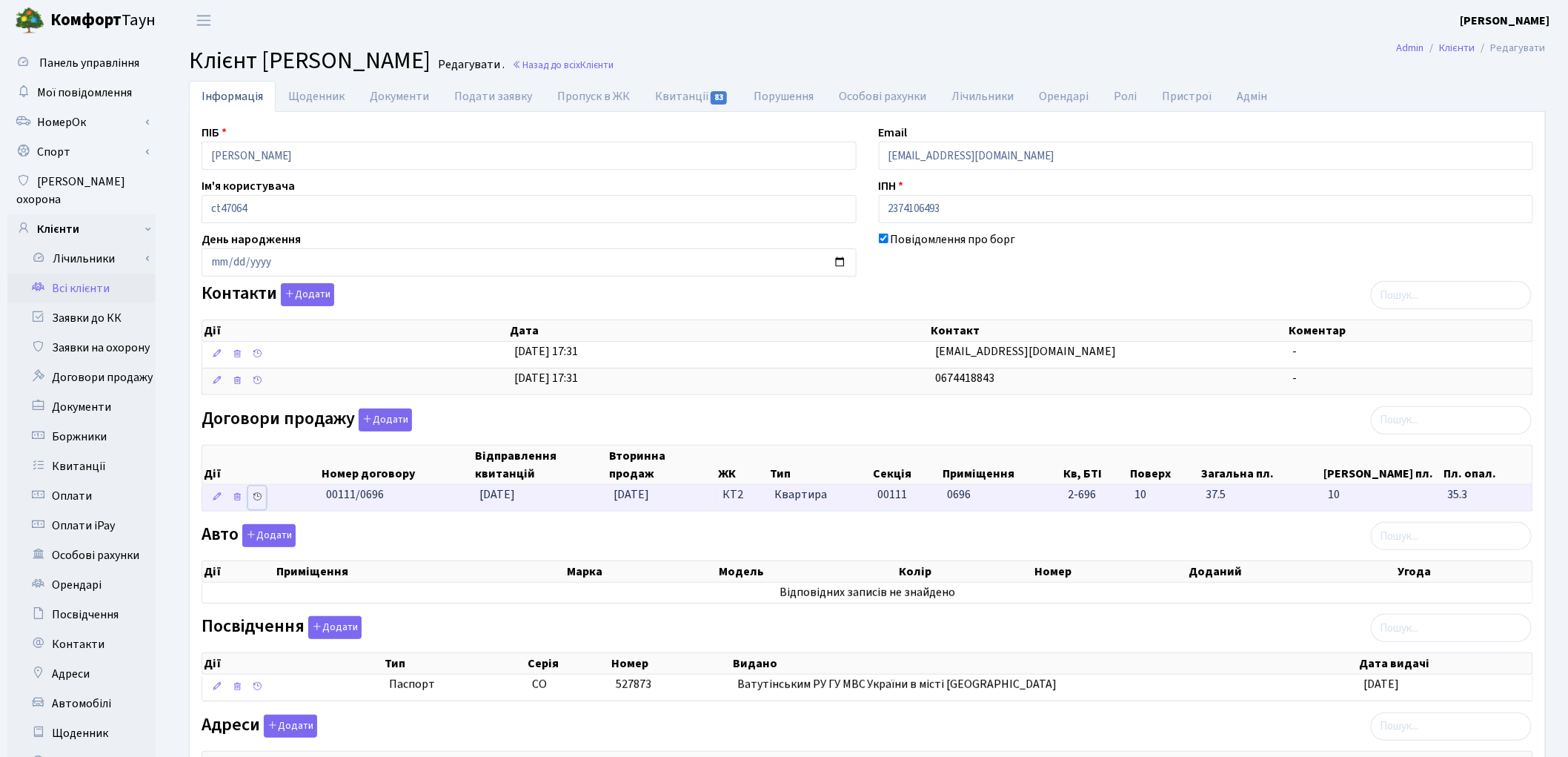
click at [257, 501] on icon at bounding box center [257, 496] width 10 height 10
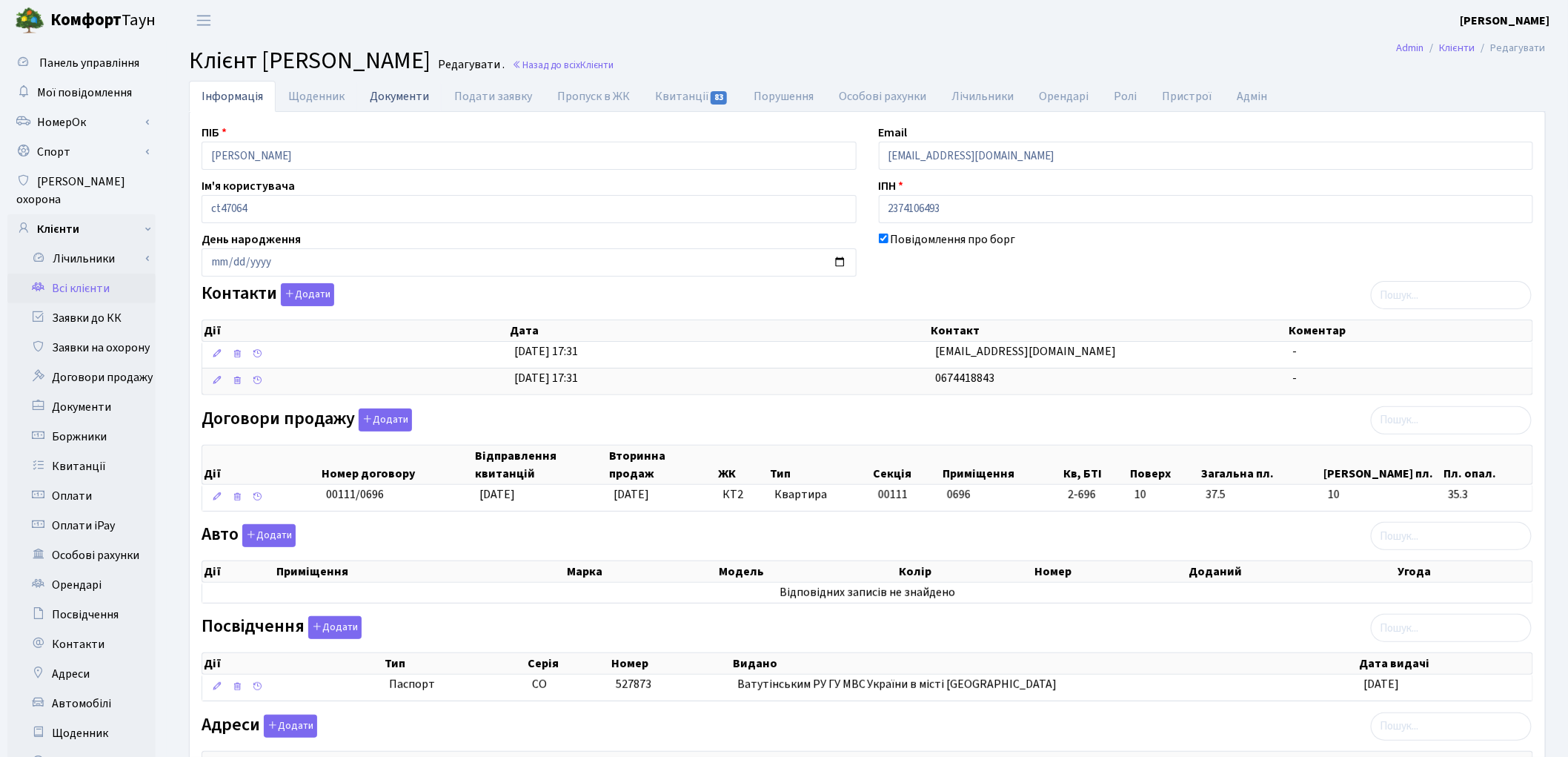
click at [393, 101] on link "Документи" at bounding box center [399, 96] width 85 height 31
select select "25"
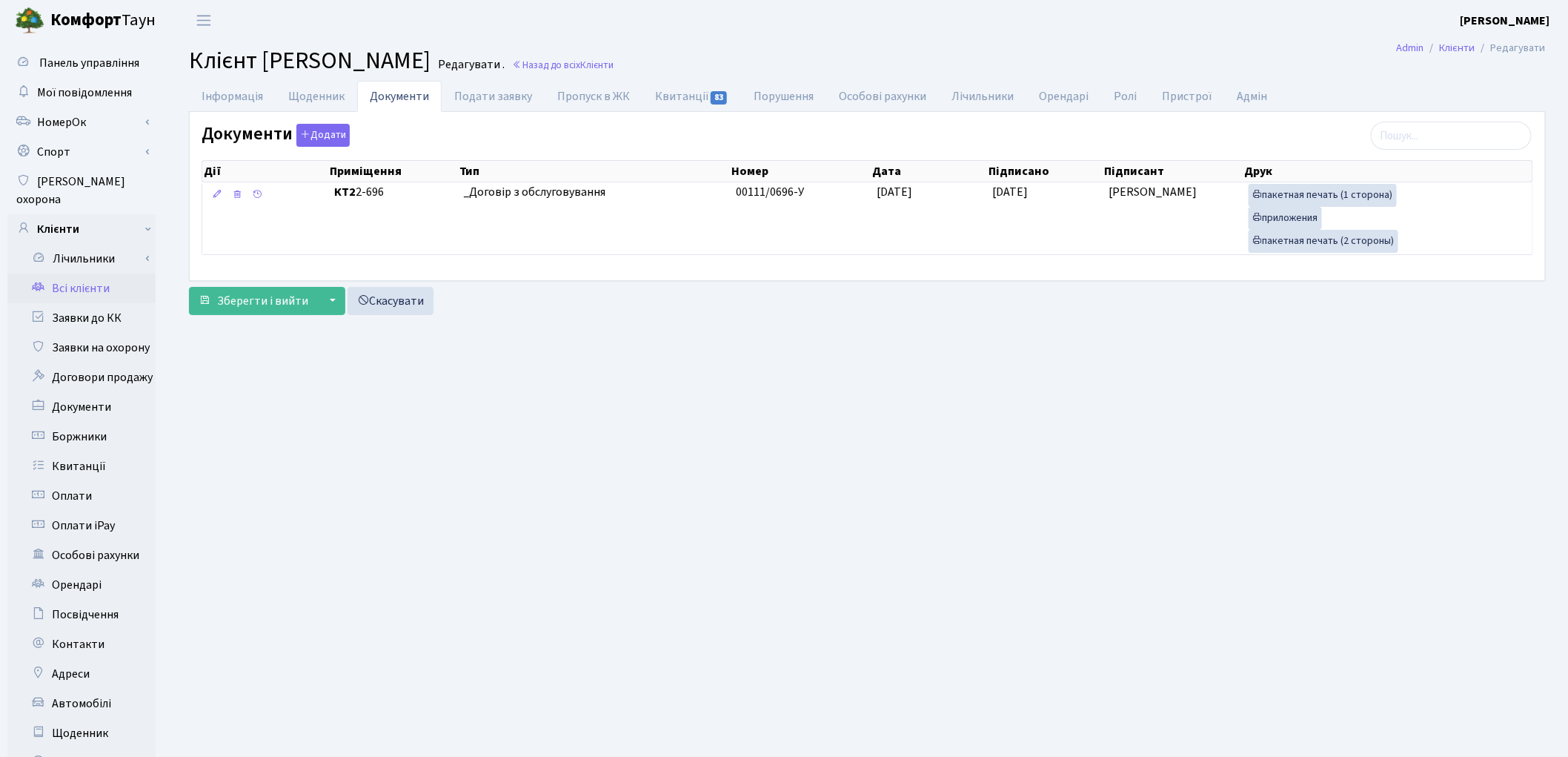
click at [72, 275] on link "Всі клієнти" at bounding box center [81, 288] width 148 height 30
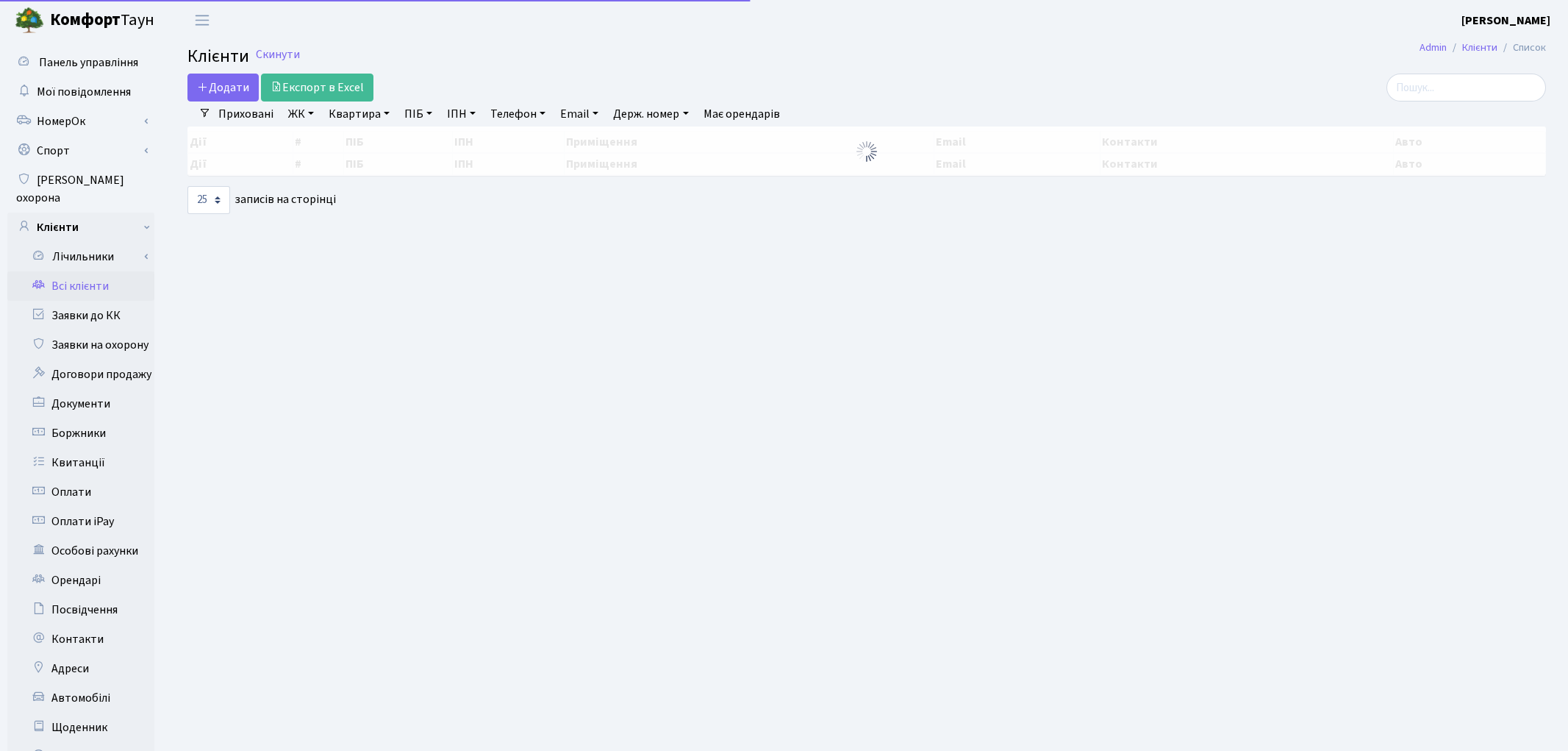
select select "25"
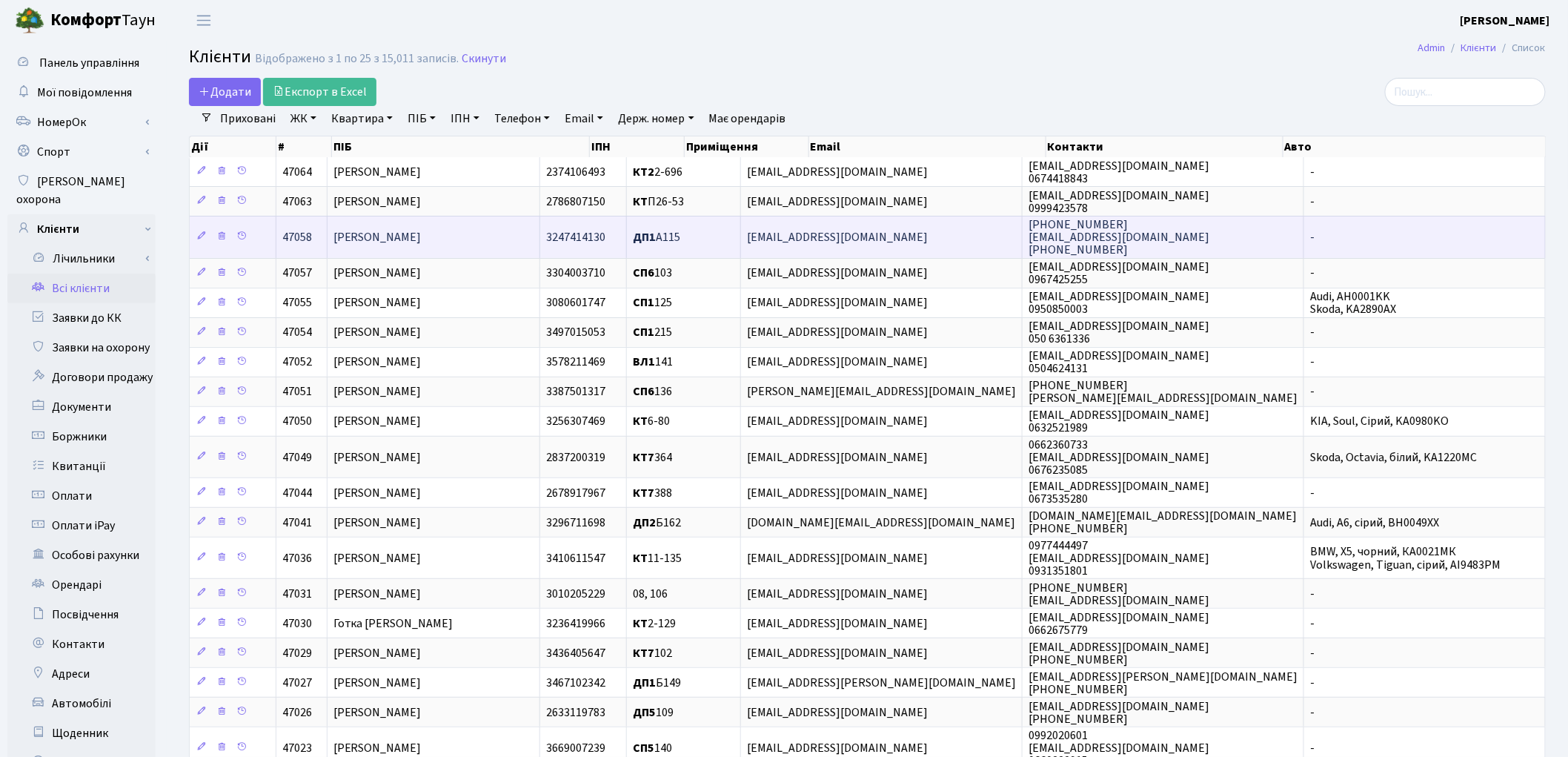
click at [505, 228] on td "[PERSON_NAME]" at bounding box center [434, 237] width 212 height 42
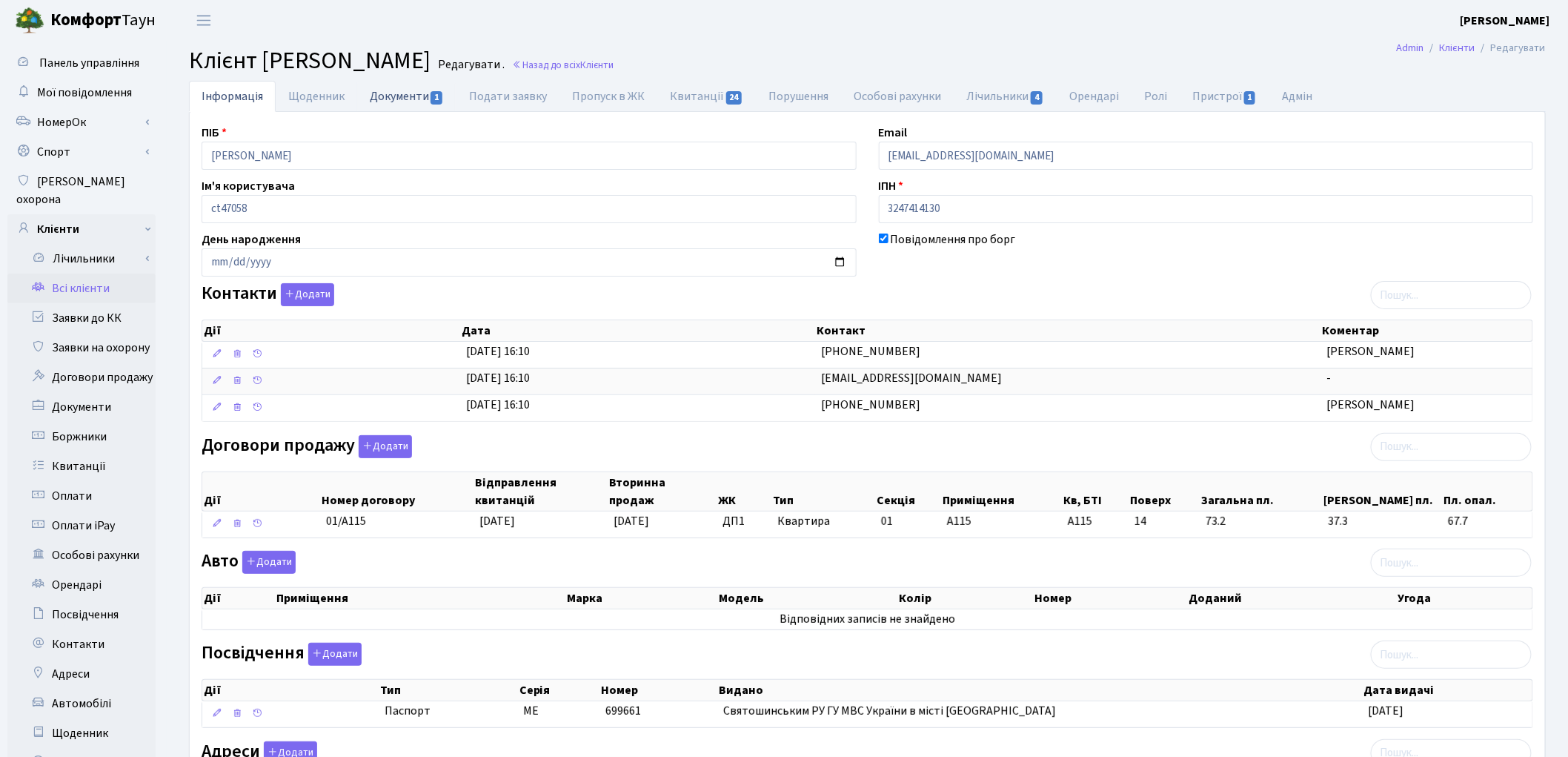
click at [418, 101] on link "Документи 1" at bounding box center [406, 96] width 99 height 31
select select "25"
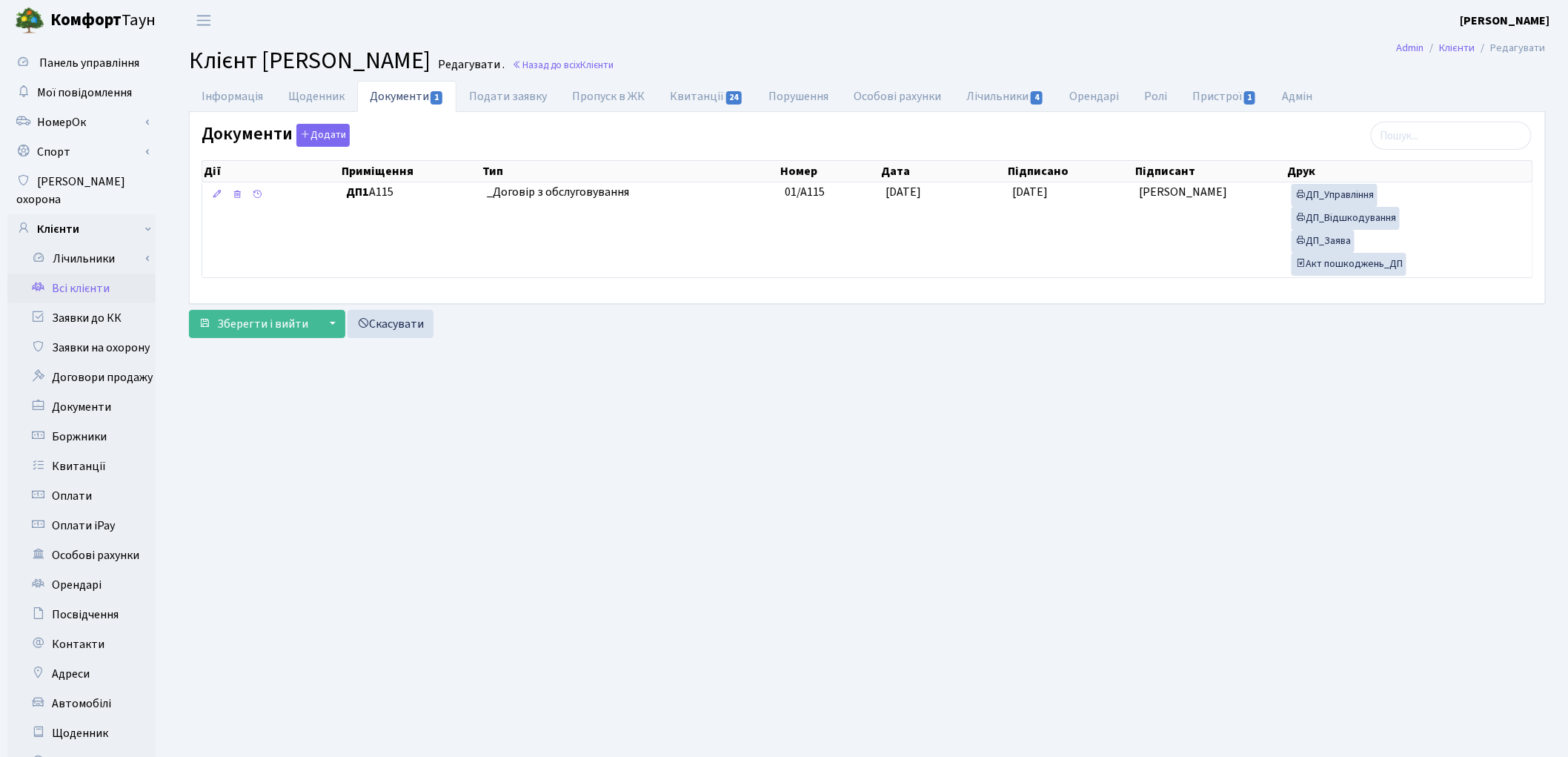
click at [71, 274] on link "Всі клієнти" at bounding box center [81, 288] width 148 height 30
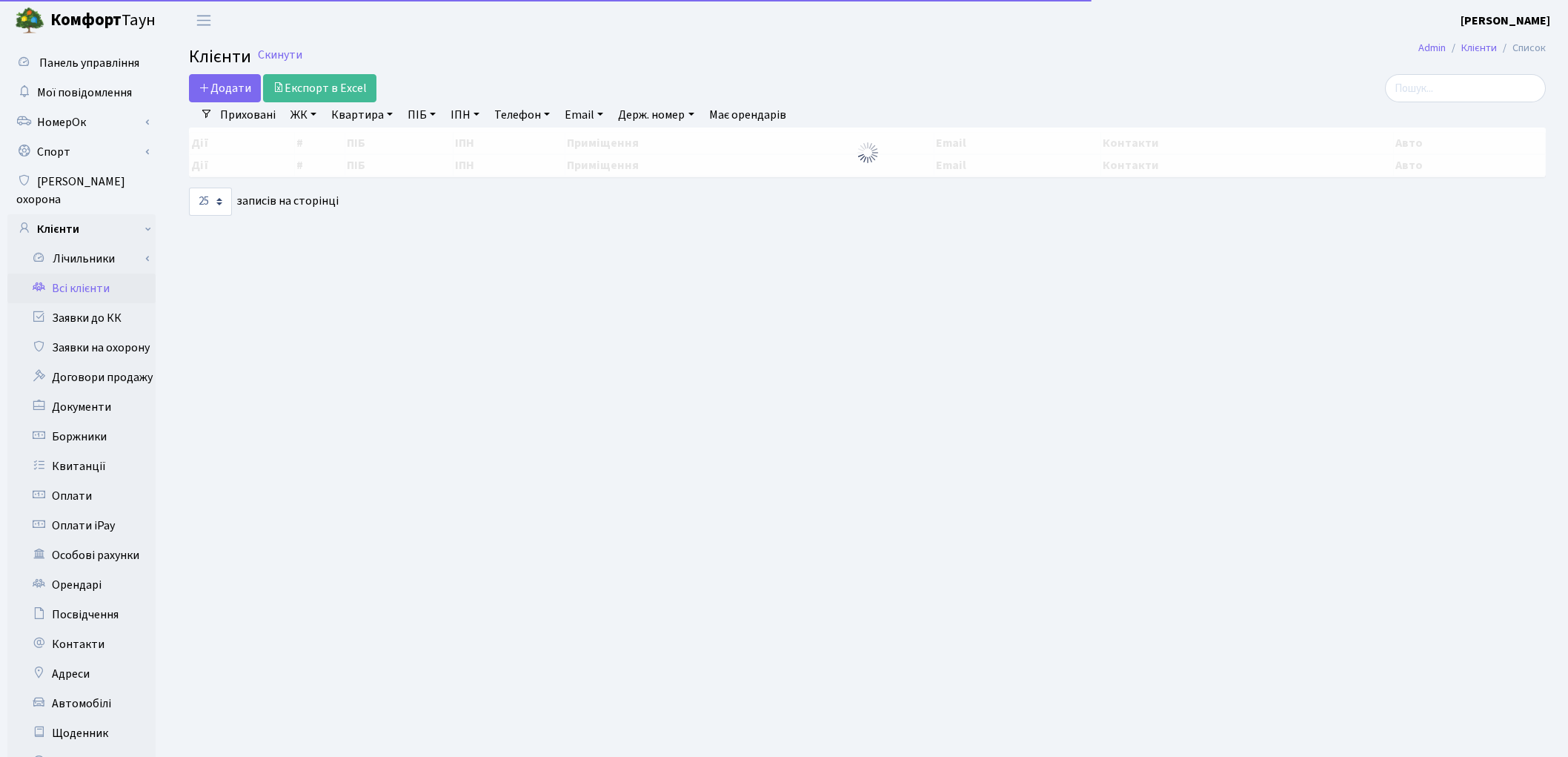
select select "25"
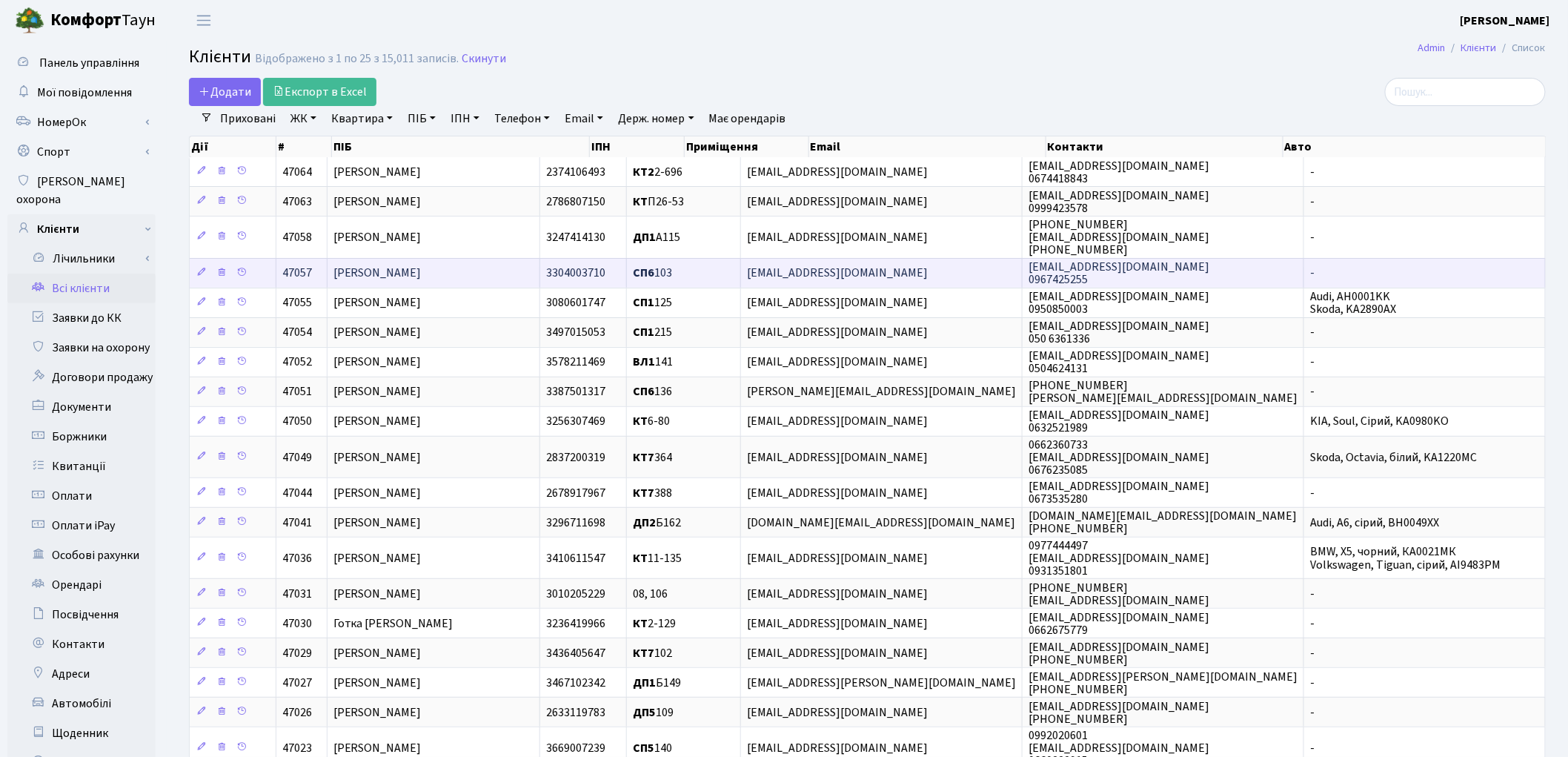
click at [741, 283] on td "СП6 103" at bounding box center [684, 272] width 114 height 30
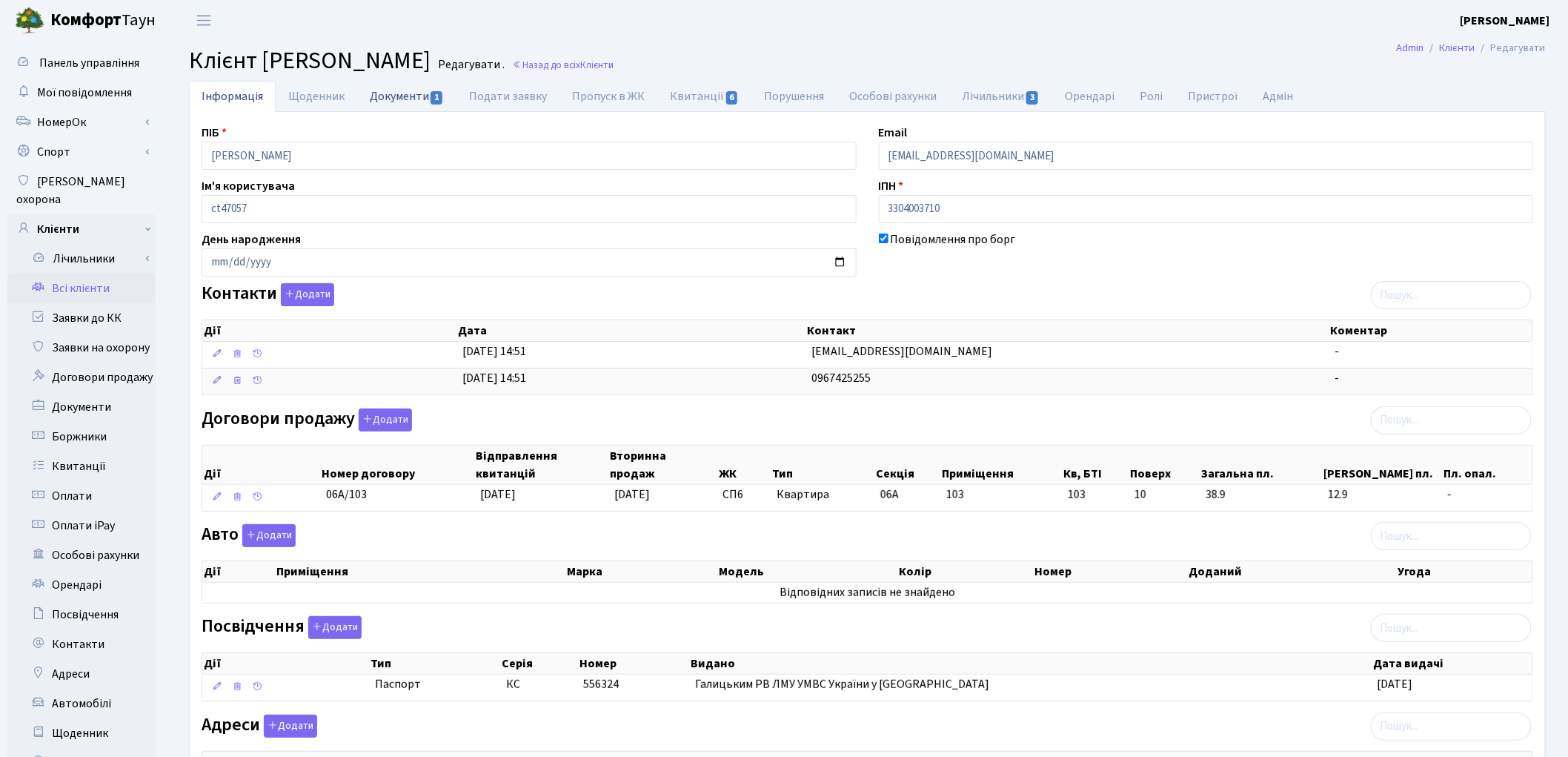
click at [390, 102] on link "Документи 1" at bounding box center [406, 96] width 99 height 31
select select "25"
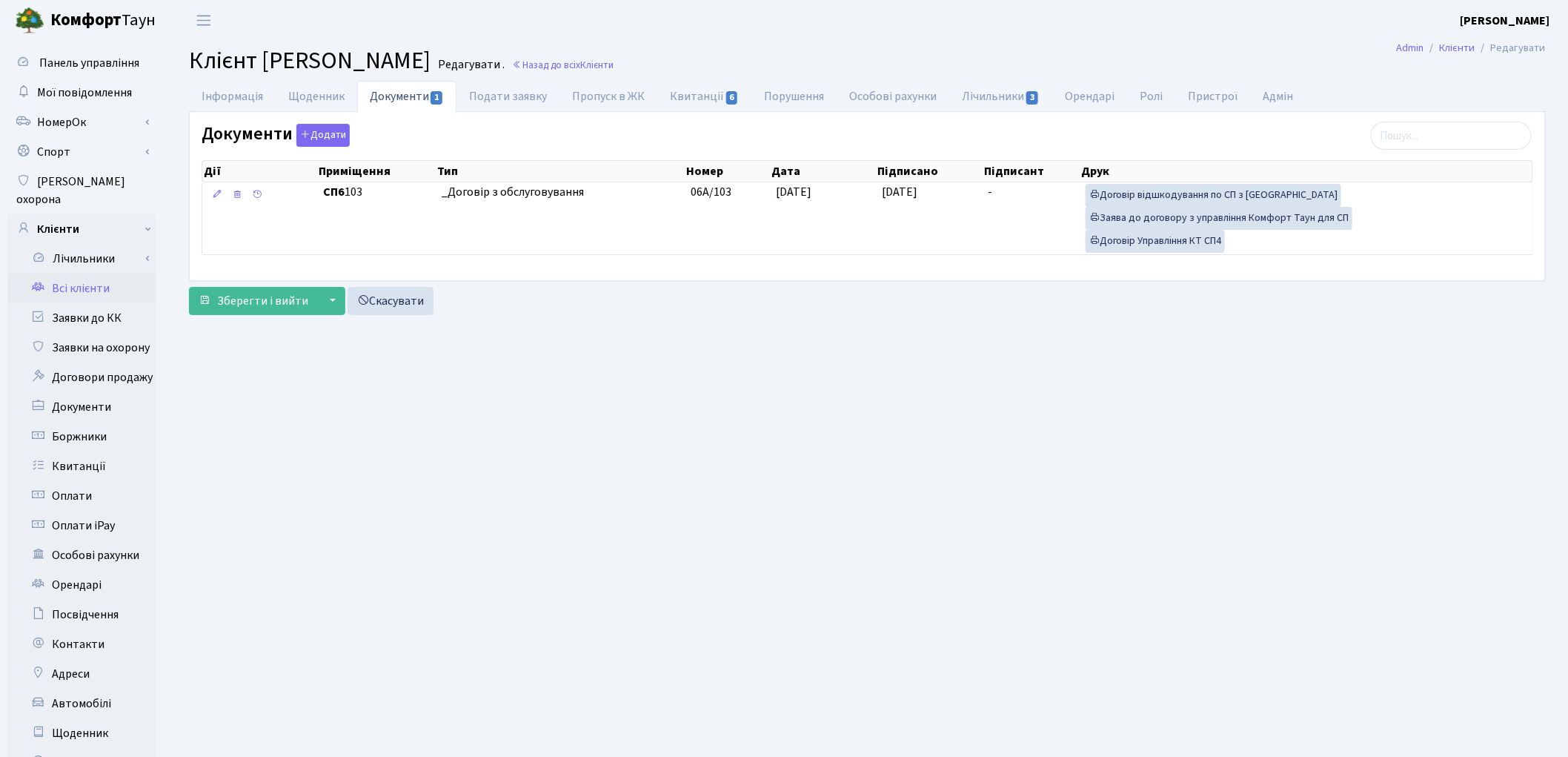
click at [98, 274] on link "Всі клієнти" at bounding box center [81, 288] width 148 height 30
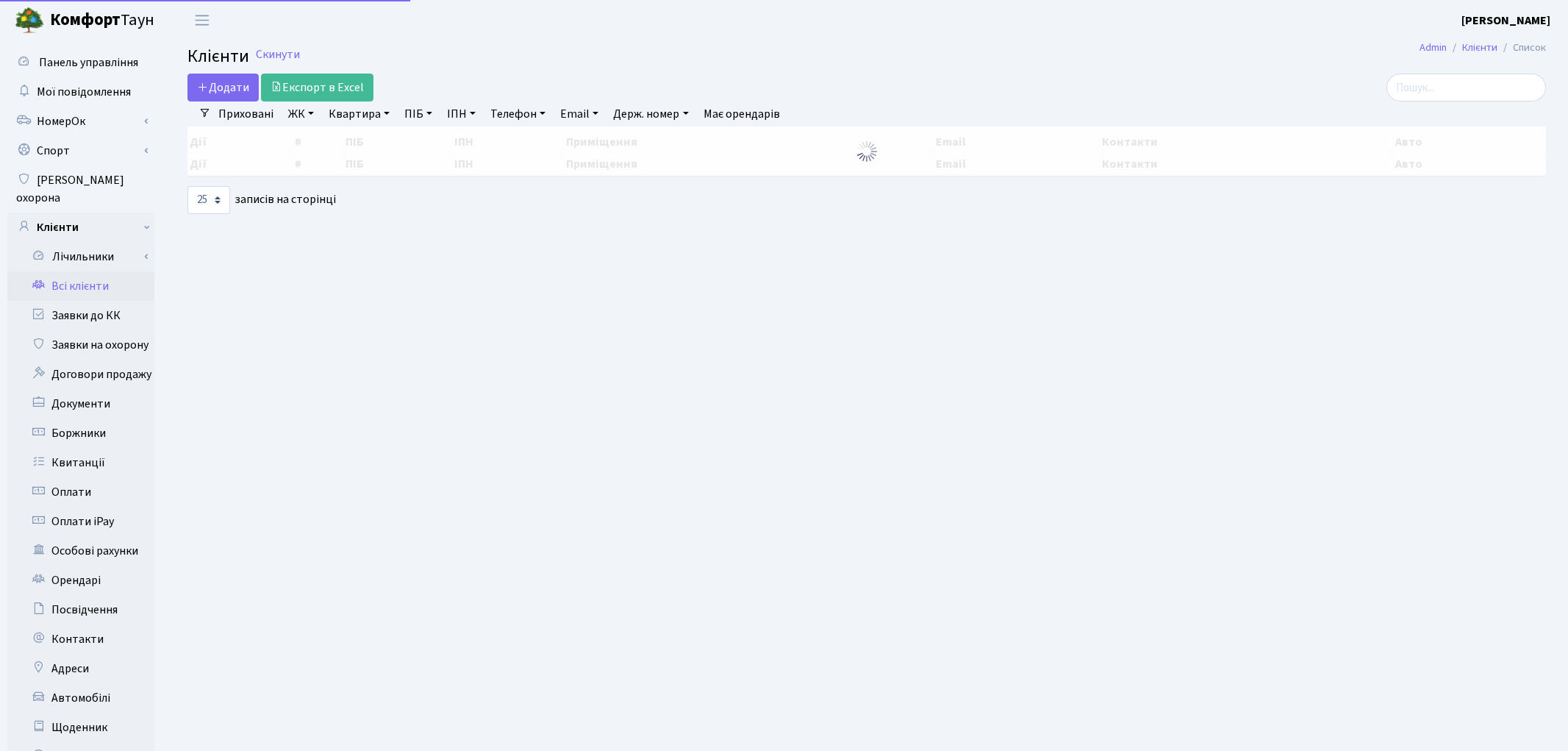
select select "25"
